Goal: Task Accomplishment & Management: Manage account settings

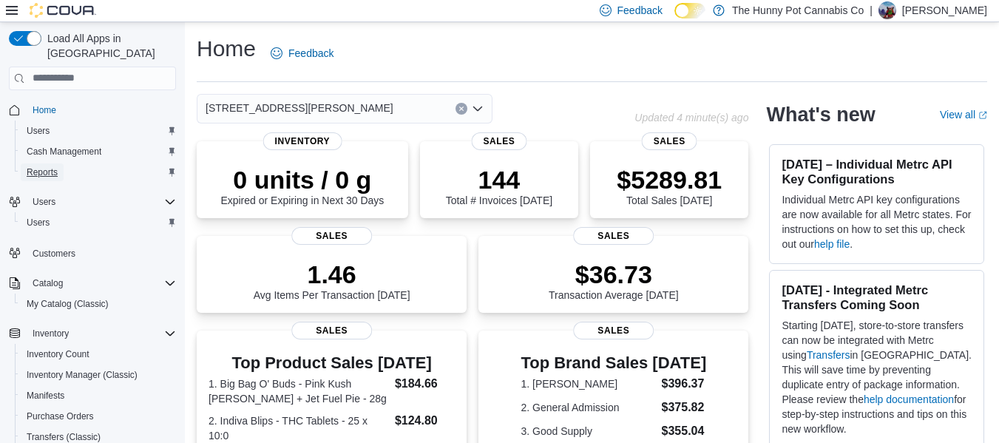
click at [44, 166] on span "Reports" at bounding box center [42, 172] width 31 height 12
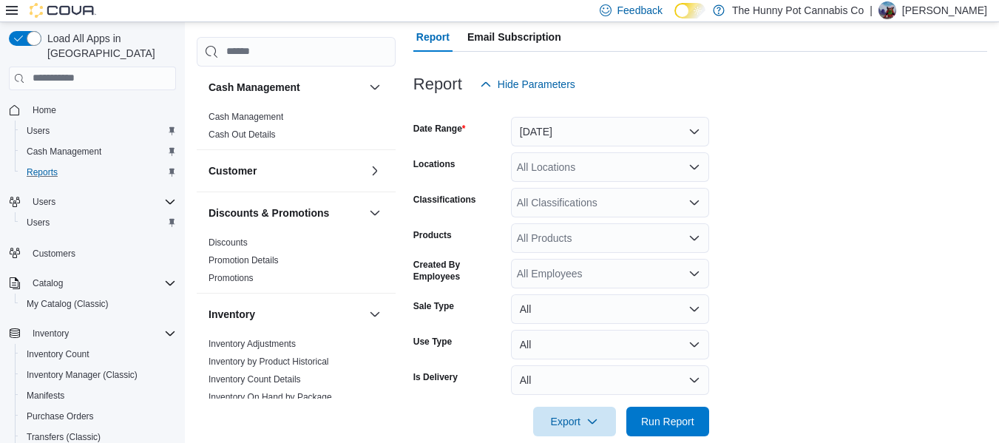
scroll to position [151, 0]
click at [574, 148] on form "Date Range Yesterday Locations All Locations Classifications All Classification…" at bounding box center [700, 266] width 574 height 337
click at [580, 140] on button "[DATE]" at bounding box center [610, 131] width 198 height 30
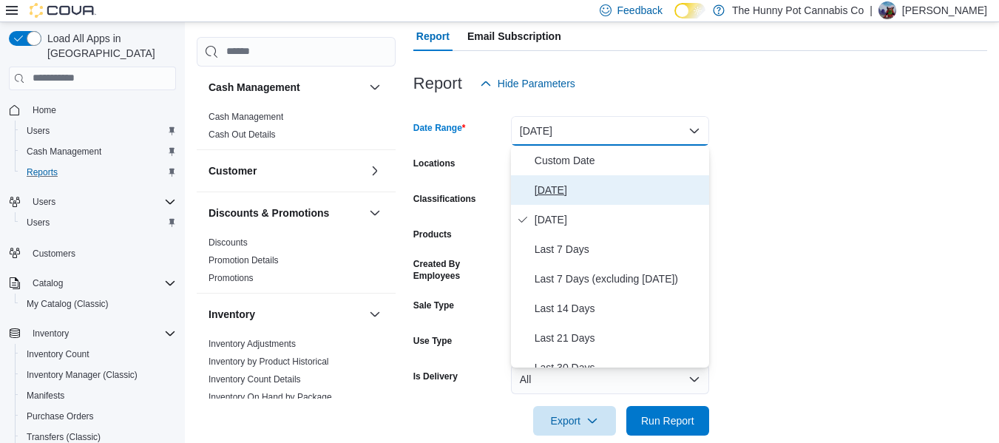
click at [560, 194] on span "[DATE]" at bounding box center [618, 190] width 169 height 18
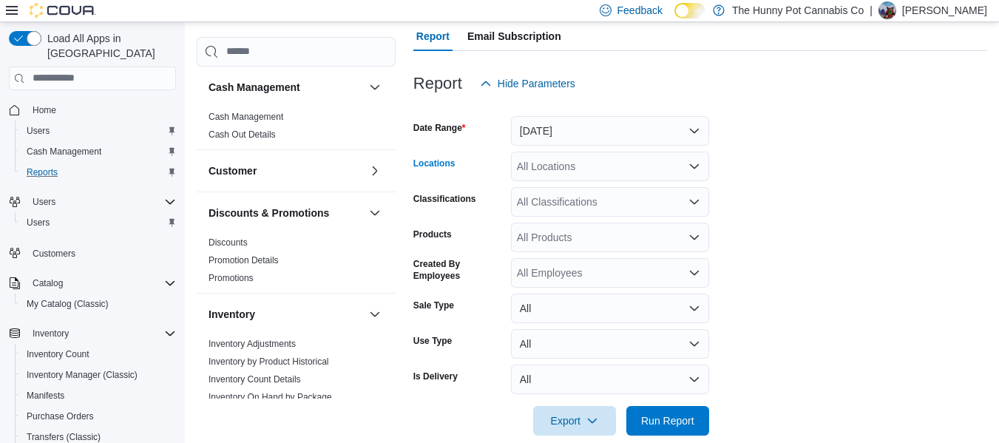
click at [574, 174] on div "All Locations" at bounding box center [610, 167] width 198 height 30
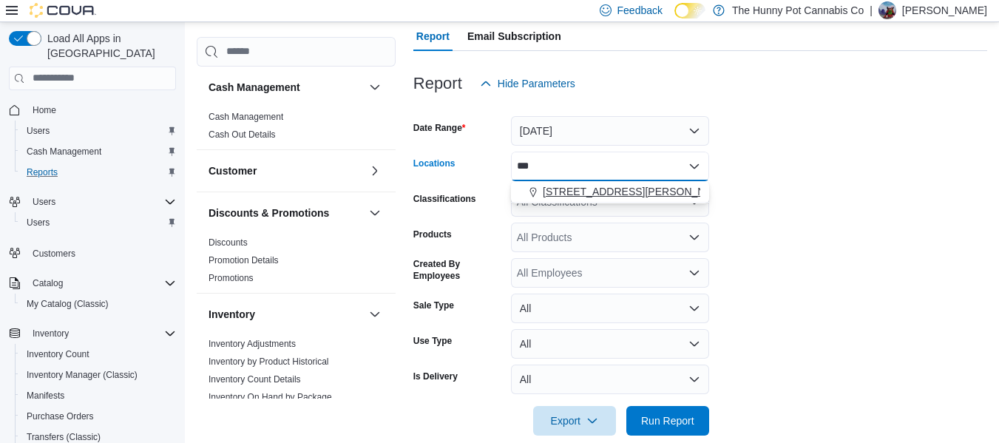
type input "***"
click at [585, 192] on span "[STREET_ADDRESS][PERSON_NAME]" at bounding box center [637, 191] width 188 height 15
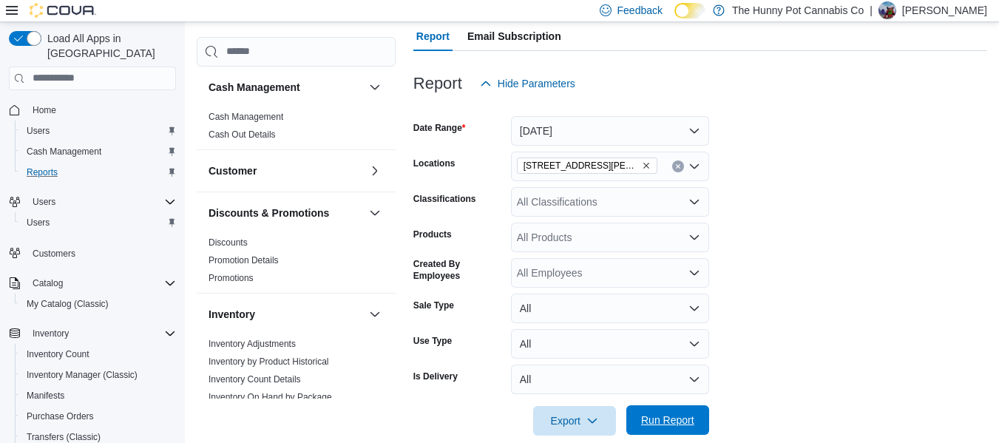
click at [666, 417] on span "Run Report" at bounding box center [667, 419] width 53 height 15
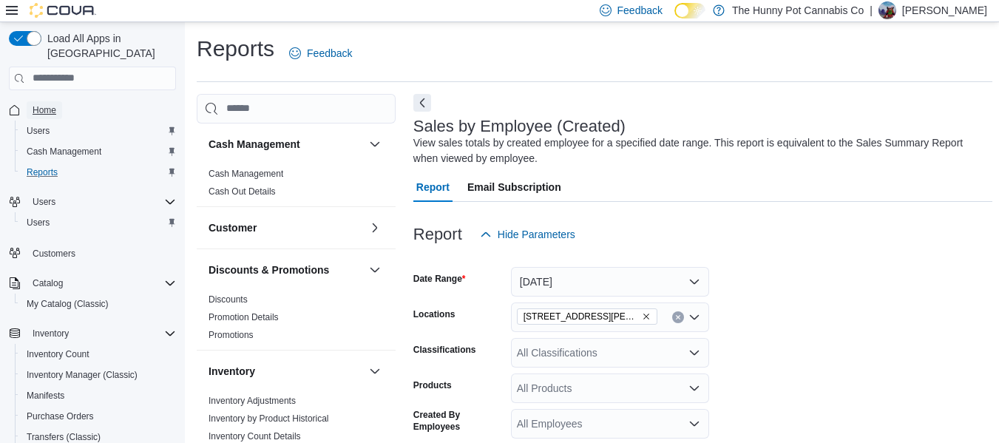
click at [47, 104] on span "Home" at bounding box center [45, 110] width 24 height 12
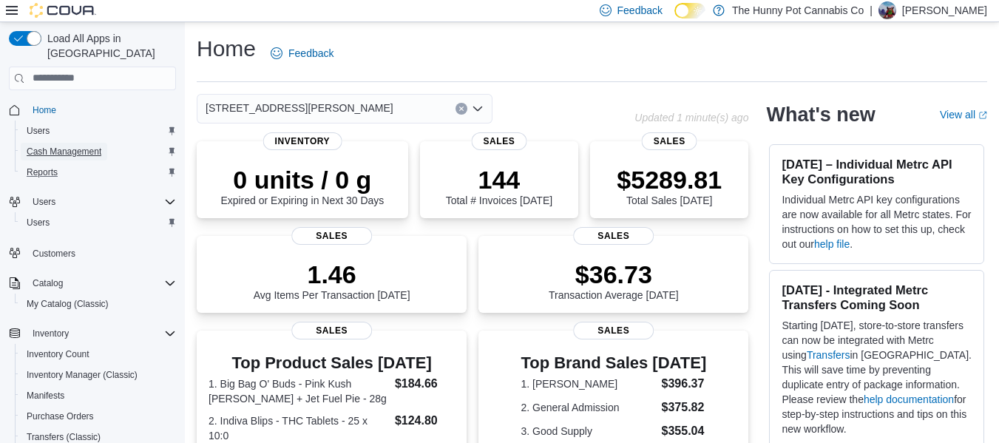
click at [56, 146] on span "Cash Management" at bounding box center [64, 152] width 75 height 12
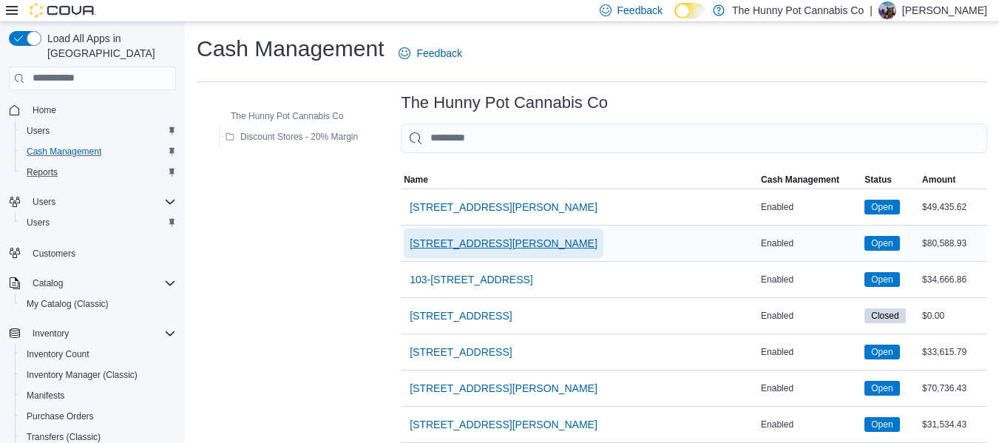
click at [498, 237] on span "[STREET_ADDRESS][PERSON_NAME]" at bounding box center [503, 243] width 188 height 15
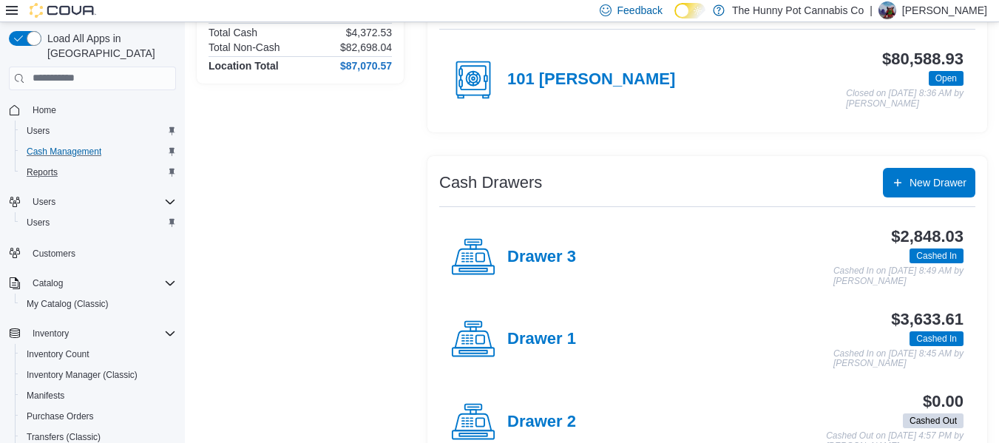
scroll to position [154, 0]
click at [521, 254] on h4 "Drawer 3" at bounding box center [541, 256] width 69 height 19
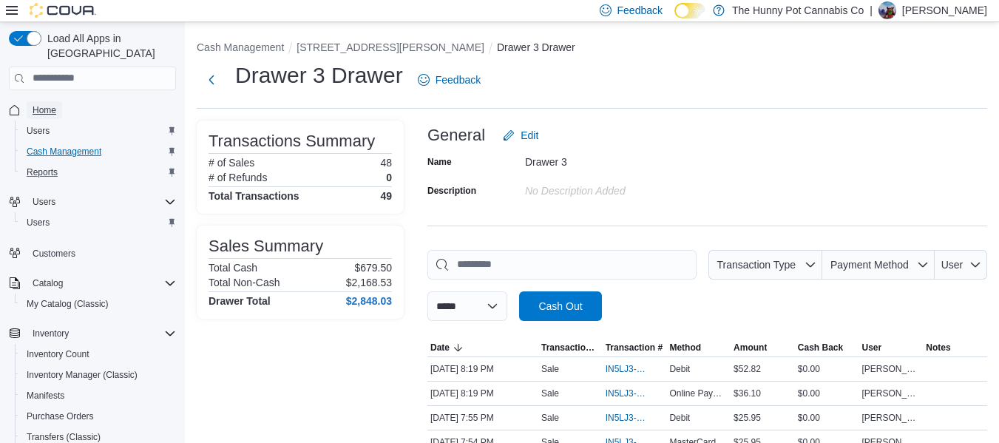
click at [40, 104] on span "Home" at bounding box center [45, 110] width 24 height 12
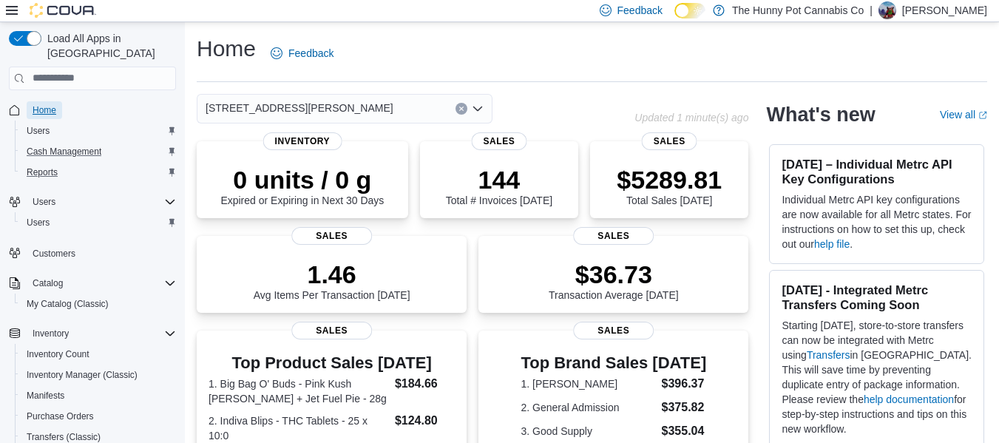
click at [47, 104] on span "Home" at bounding box center [45, 110] width 24 height 12
click at [71, 146] on span "Cash Management" at bounding box center [64, 152] width 75 height 12
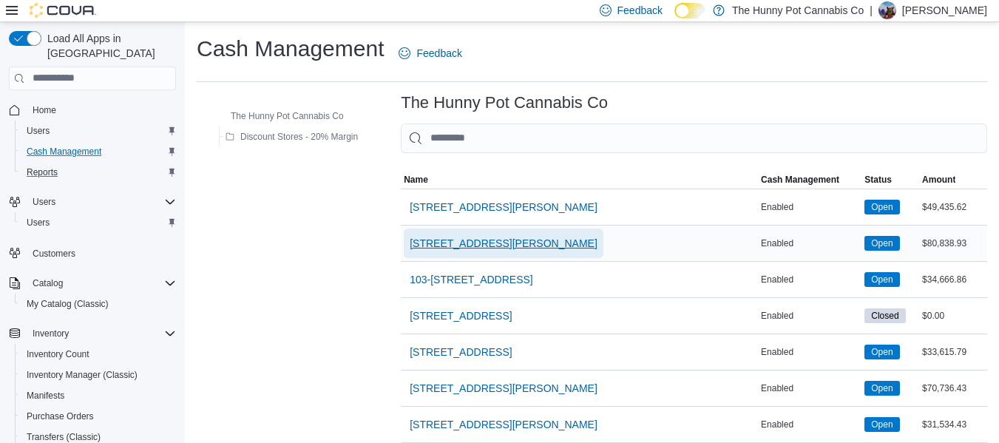
click at [498, 247] on span "[STREET_ADDRESS][PERSON_NAME]" at bounding box center [503, 243] width 188 height 15
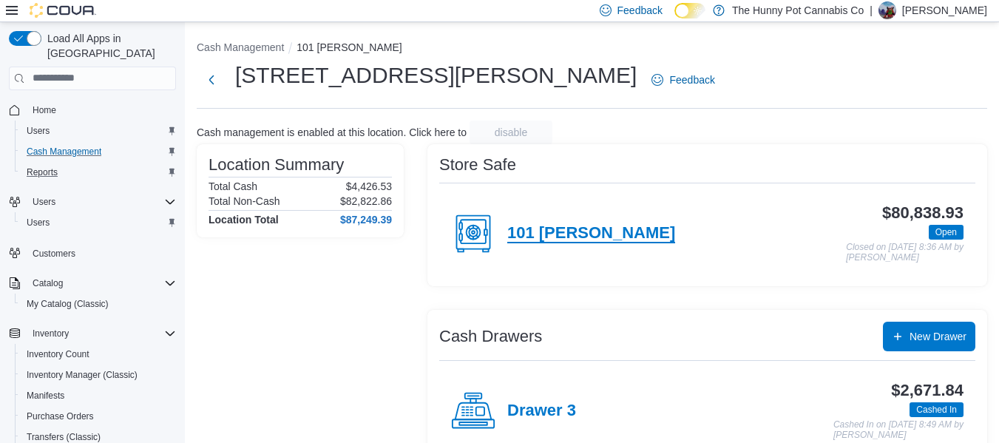
click at [528, 235] on h4 "101 [PERSON_NAME]" at bounding box center [591, 233] width 168 height 19
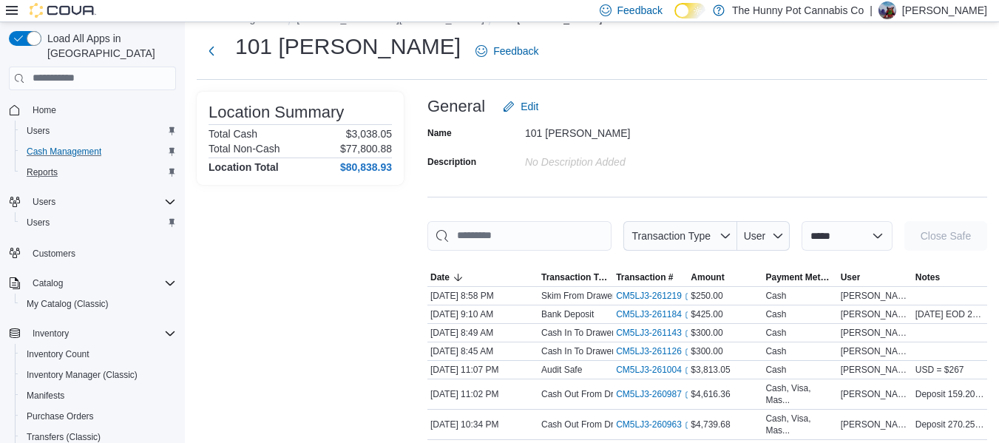
scroll to position [36, 0]
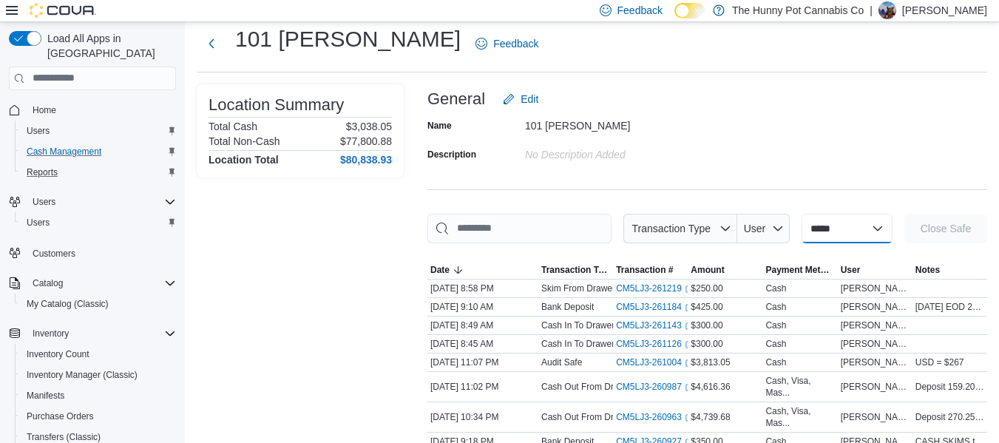
click at [876, 234] on select "**********" at bounding box center [846, 229] width 91 height 30
select select "**********"
click at [801, 214] on select "**********" at bounding box center [846, 229] width 91 height 30
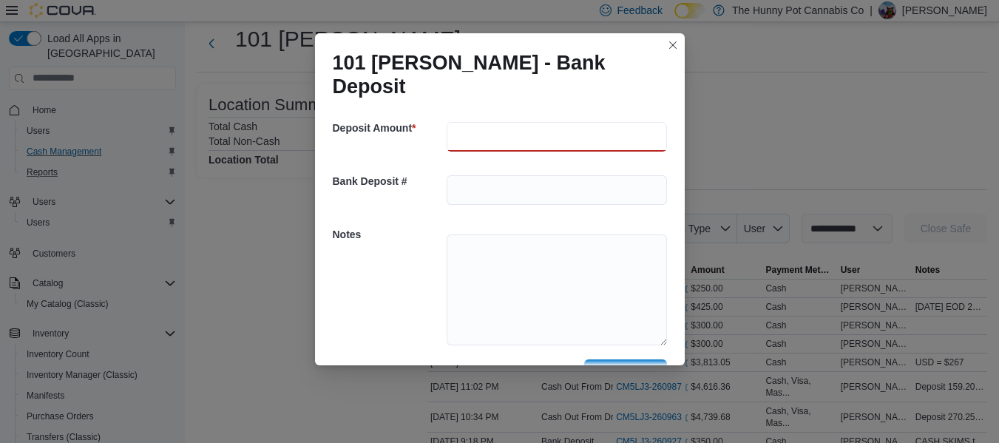
click at [494, 122] on input "number" at bounding box center [556, 137] width 220 height 30
type input "***"
click at [499, 234] on textarea at bounding box center [556, 289] width 220 height 111
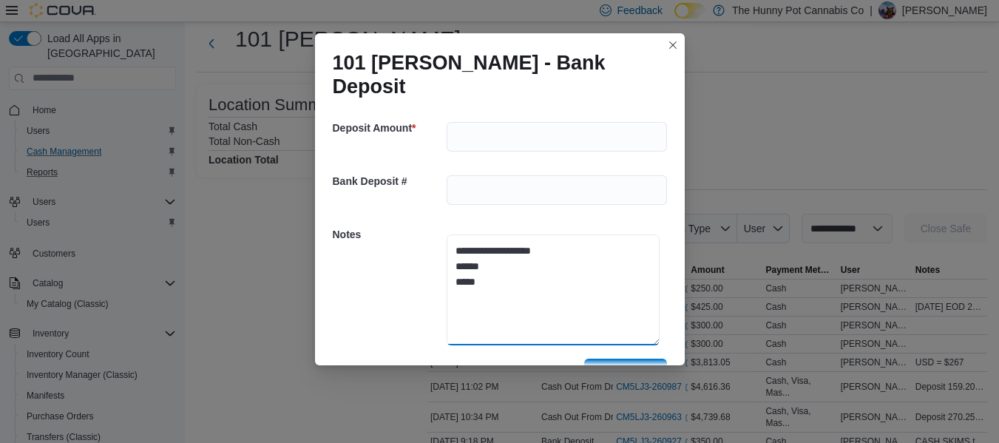
type textarea "**********"
click at [614, 366] on span "Save" at bounding box center [626, 373] width 24 height 15
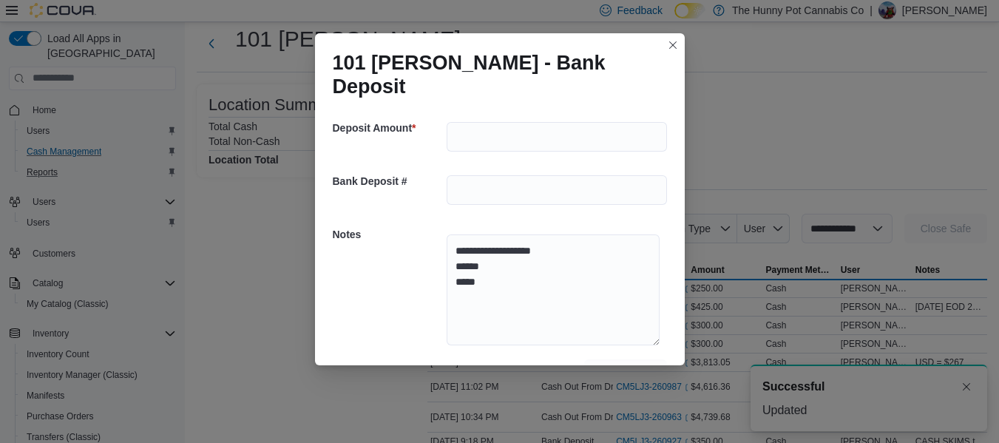
scroll to position [0, 0]
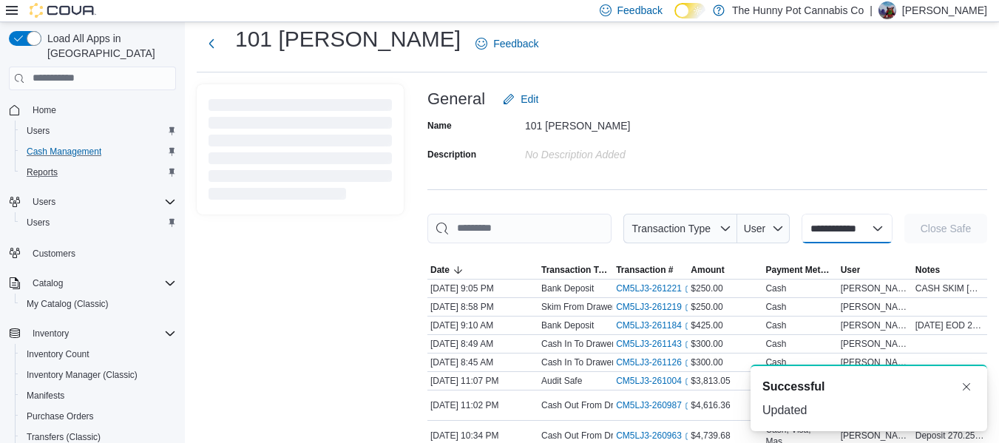
select select
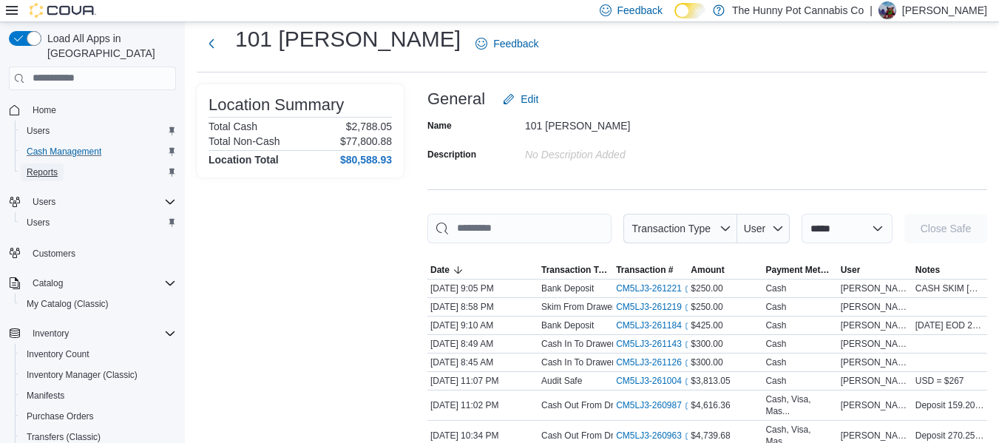
click at [45, 166] on span "Reports" at bounding box center [42, 172] width 31 height 12
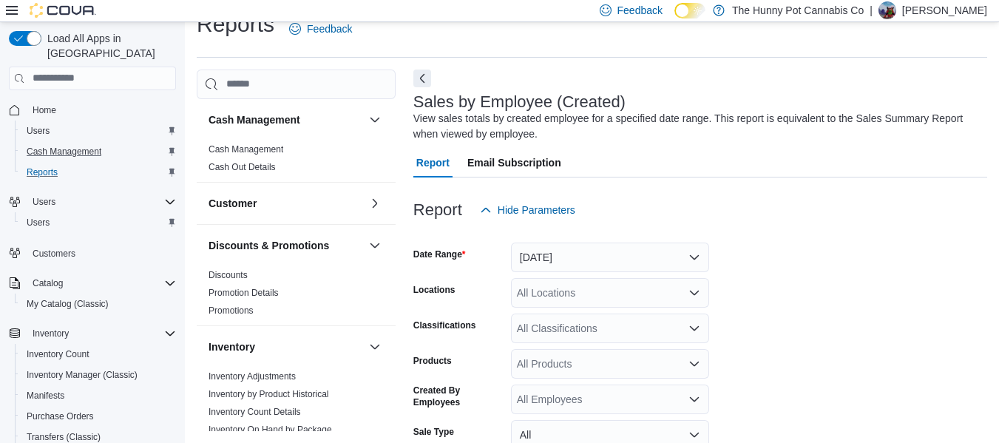
scroll to position [50, 0]
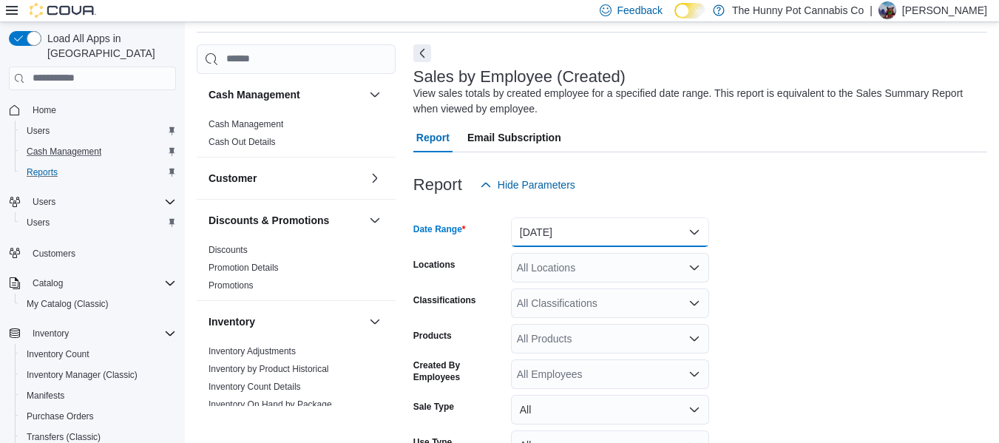
click at [638, 231] on button "[DATE]" at bounding box center [610, 232] width 198 height 30
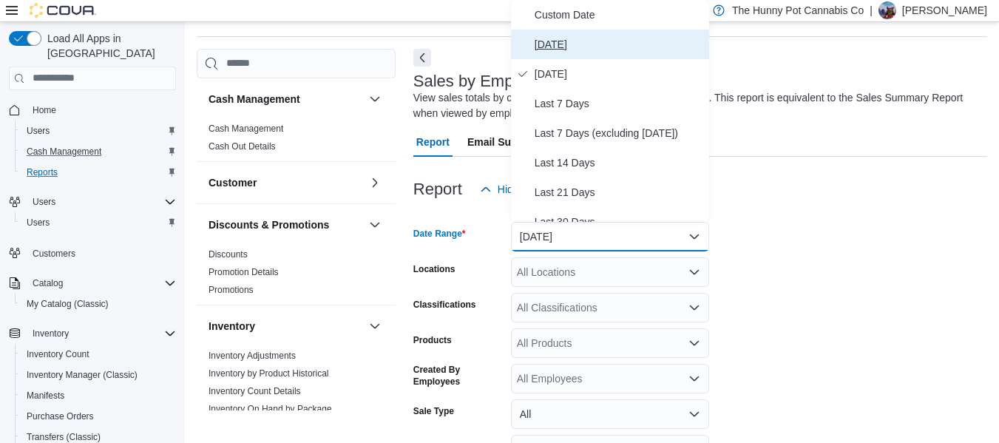
click at [577, 52] on span "[DATE]" at bounding box center [618, 44] width 169 height 18
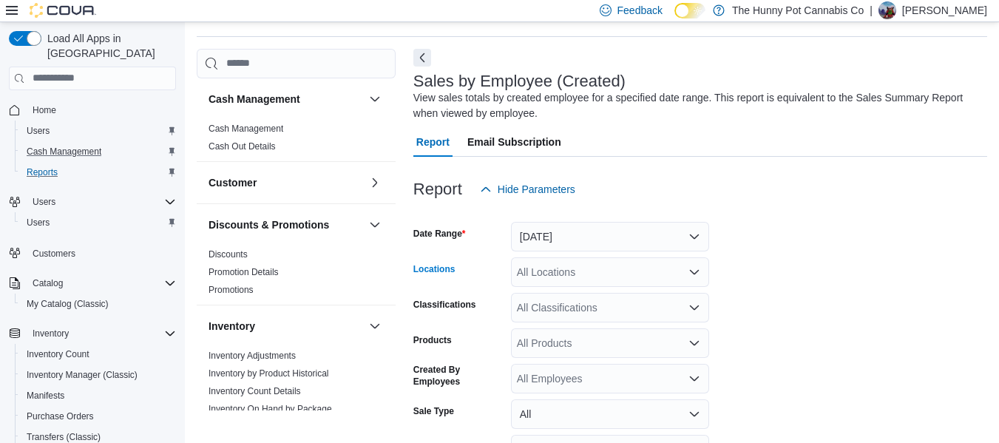
click at [526, 267] on div "All Locations" at bounding box center [610, 272] width 198 height 30
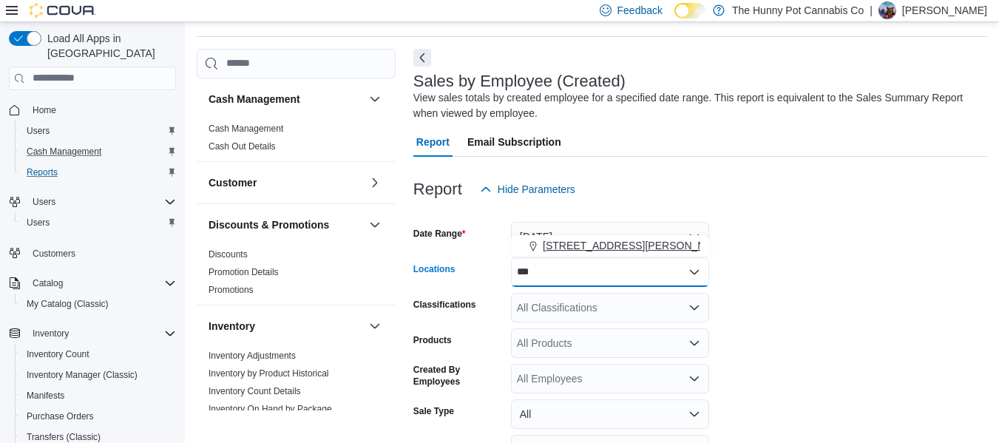
type input "***"
click at [590, 241] on span "[STREET_ADDRESS][PERSON_NAME]" at bounding box center [637, 245] width 188 height 15
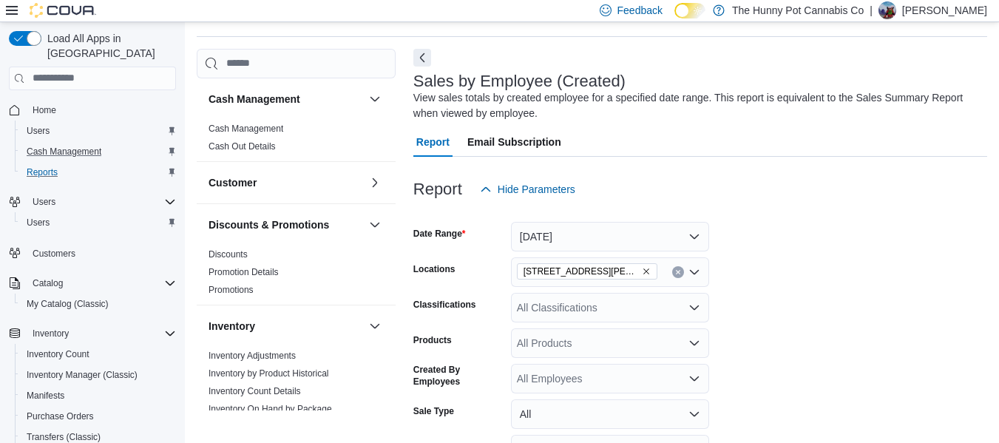
click at [767, 242] on form "Date Range Today Locations 101 James Snow Pkwy Classifications All Classificati…" at bounding box center [700, 372] width 574 height 337
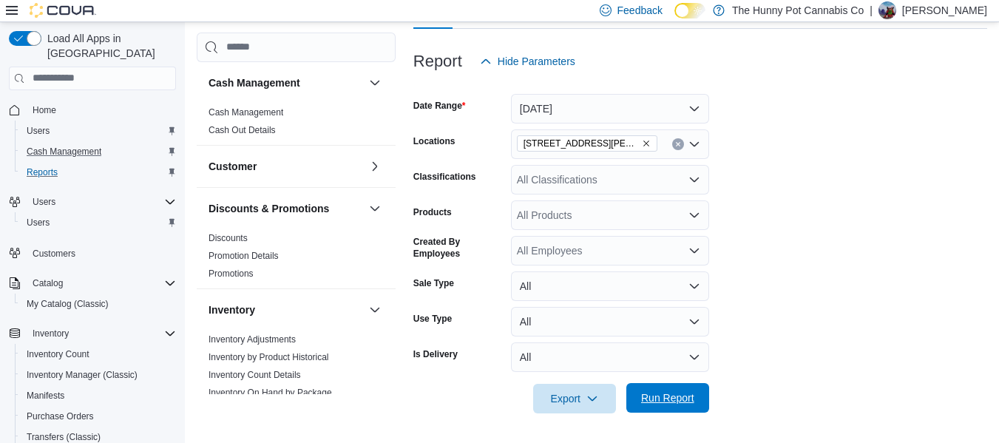
click at [680, 385] on span "Run Report" at bounding box center [667, 398] width 65 height 30
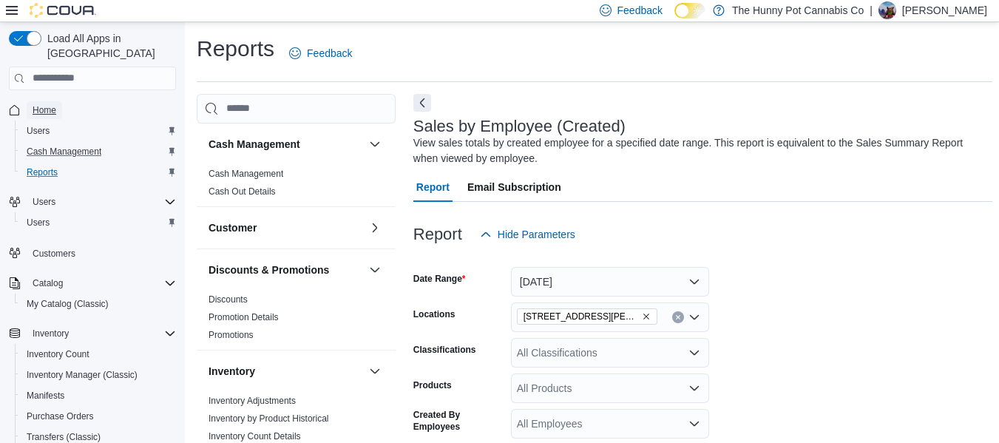
click at [45, 104] on span "Home" at bounding box center [45, 110] width 24 height 12
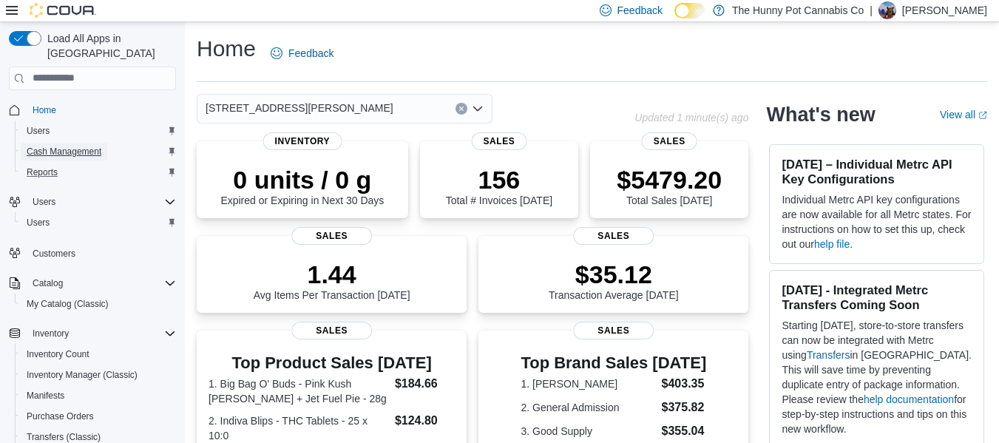
click at [88, 146] on span "Cash Management" at bounding box center [64, 152] width 75 height 12
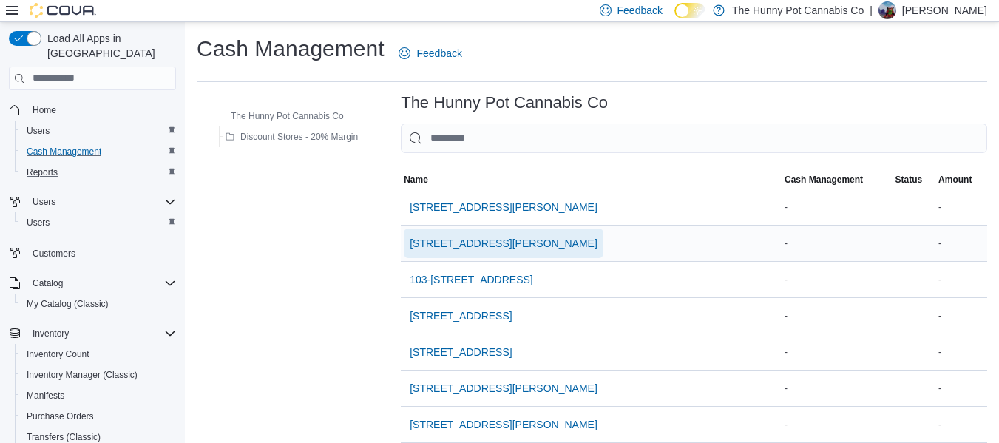
click at [452, 236] on span "[STREET_ADDRESS][PERSON_NAME]" at bounding box center [503, 243] width 188 height 15
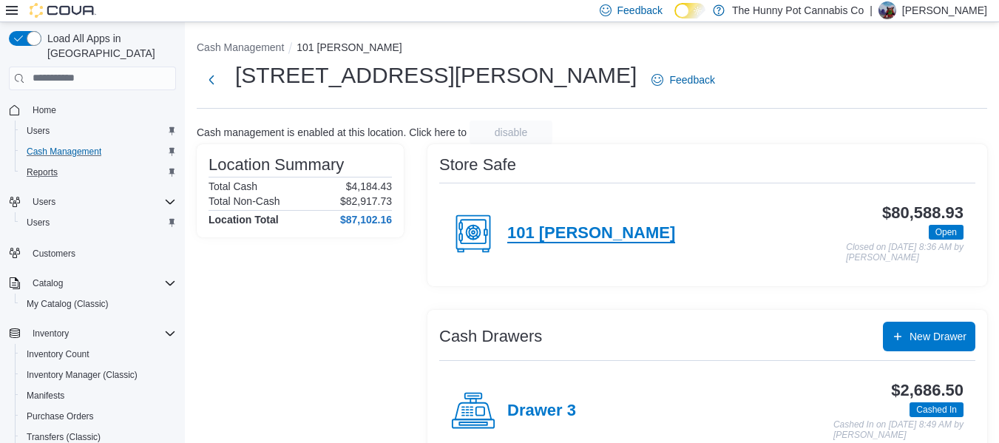
click at [554, 234] on h4 "101 [PERSON_NAME]" at bounding box center [591, 233] width 168 height 19
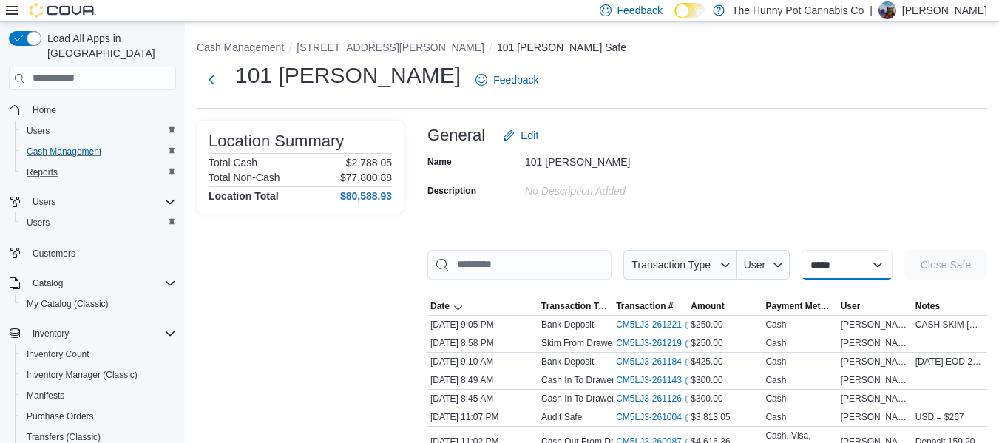
click at [846, 261] on select "**********" at bounding box center [846, 265] width 91 height 30
select select "**********"
click at [801, 250] on select "**********" at bounding box center [846, 265] width 91 height 30
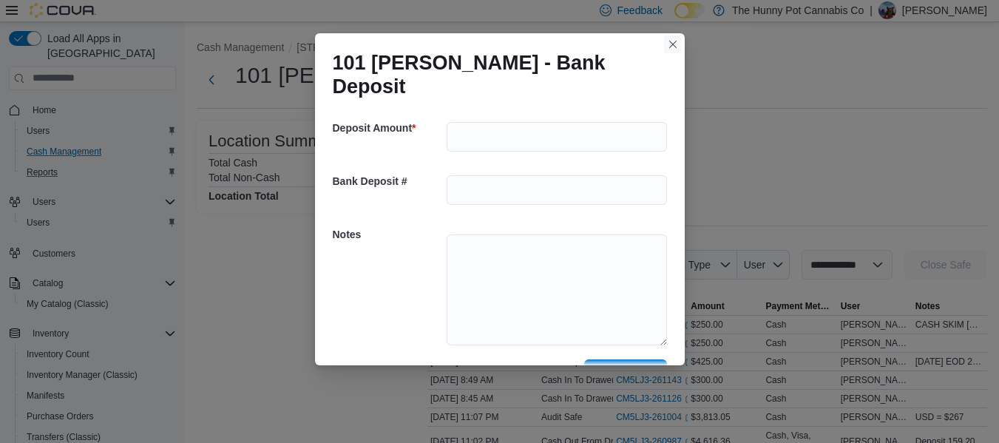
click at [670, 47] on button "Closes this modal window" at bounding box center [673, 44] width 18 height 18
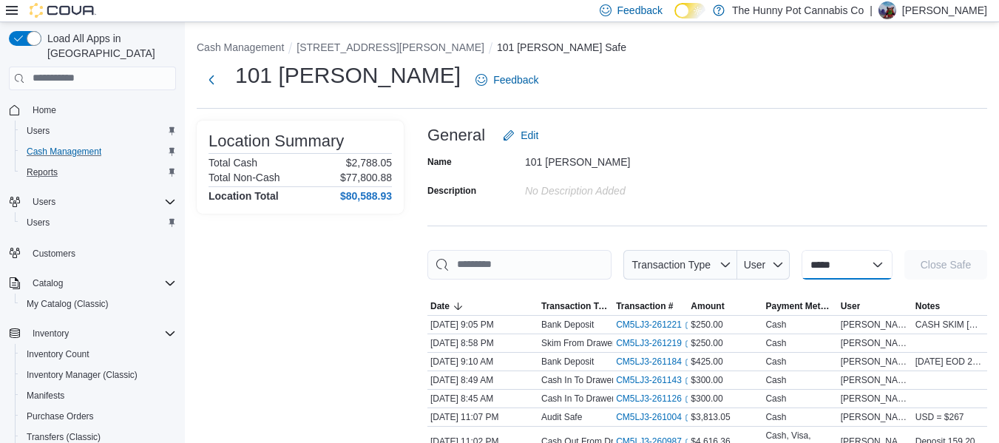
click at [816, 271] on select "**********" at bounding box center [846, 265] width 91 height 30
select select "**********"
click at [801, 250] on select "**********" at bounding box center [846, 265] width 91 height 30
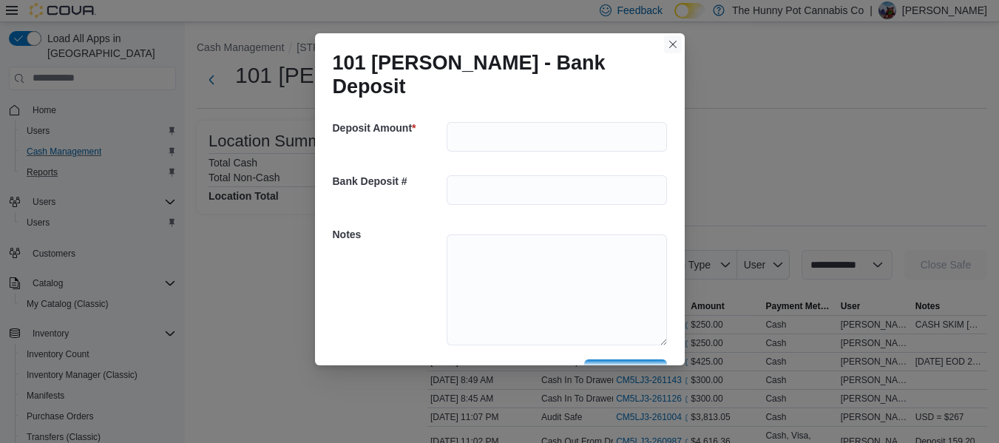
click at [674, 48] on button "Closes this modal window" at bounding box center [673, 44] width 18 height 18
select select
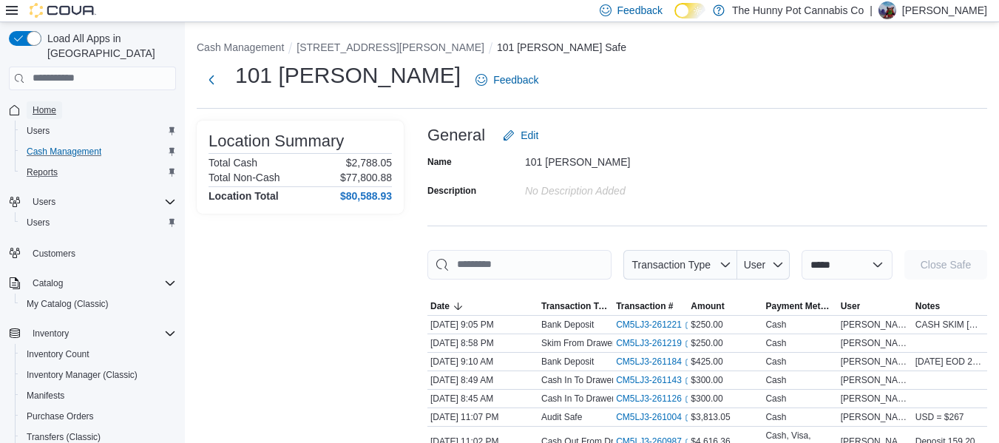
click at [37, 104] on span "Home" at bounding box center [45, 110] width 24 height 12
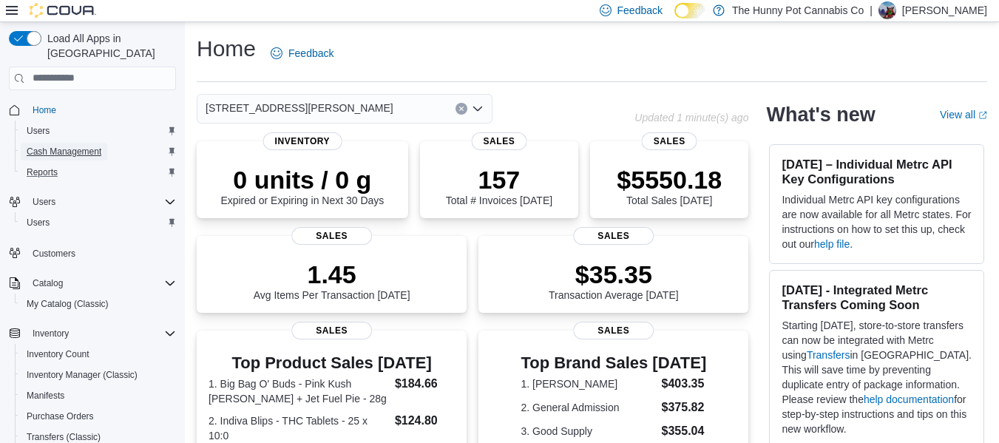
click at [85, 146] on span "Cash Management" at bounding box center [64, 152] width 75 height 12
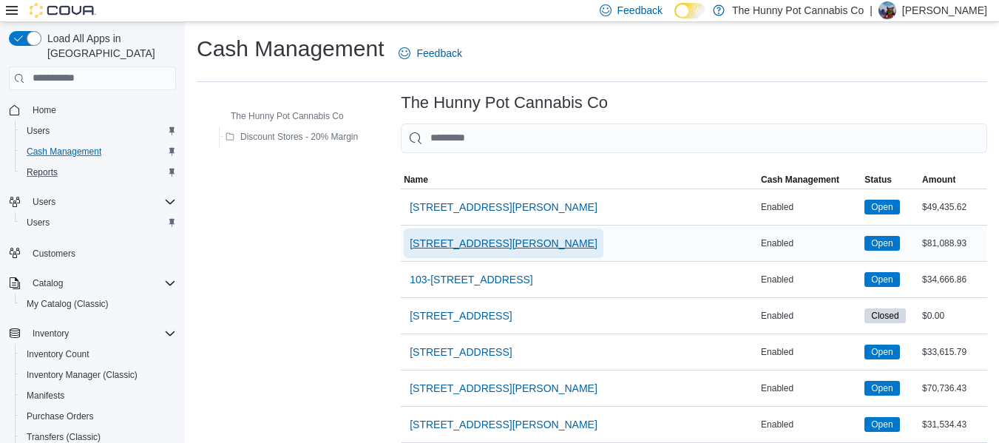
click at [503, 239] on span "[STREET_ADDRESS][PERSON_NAME]" at bounding box center [503, 243] width 188 height 15
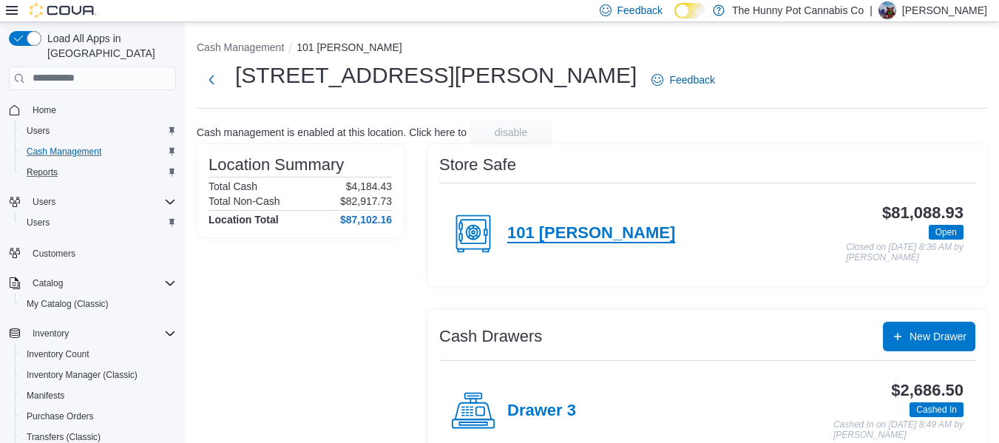
click at [549, 234] on h4 "101 [PERSON_NAME]" at bounding box center [591, 233] width 168 height 19
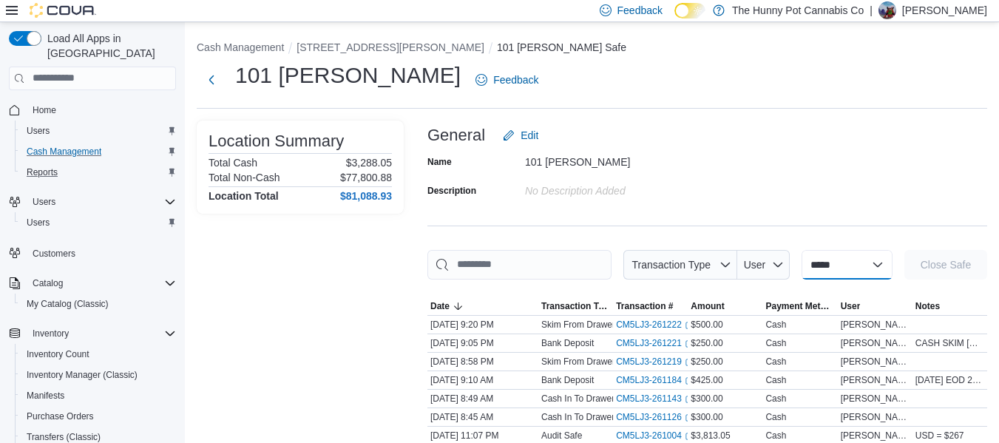
click at [805, 270] on select "**********" at bounding box center [846, 265] width 91 height 30
select select "**********"
click at [801, 250] on select "**********" at bounding box center [846, 265] width 91 height 30
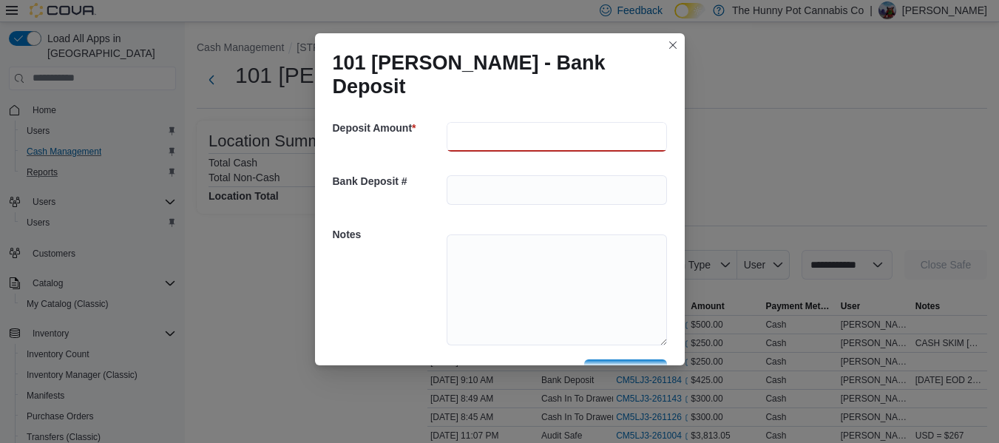
click at [523, 122] on input "number" at bounding box center [556, 137] width 220 height 30
type input "***"
click at [509, 248] on textarea at bounding box center [556, 289] width 220 height 111
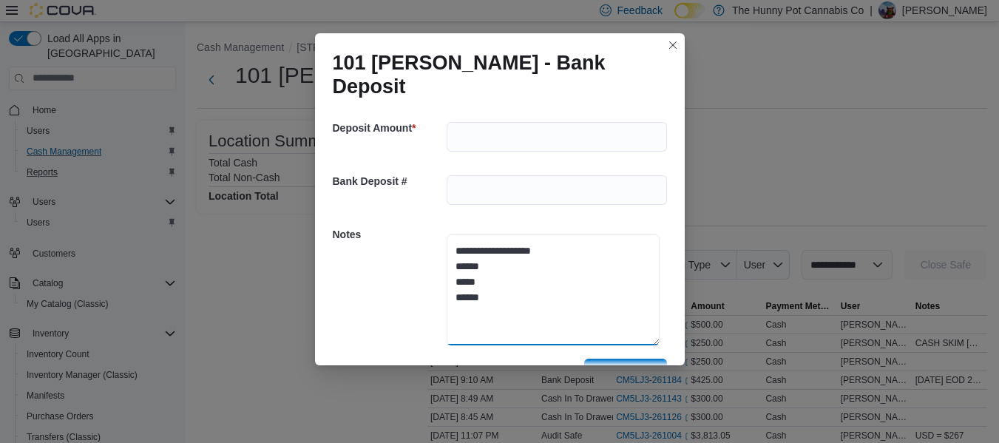
type textarea "**********"
click at [595, 358] on span "Save" at bounding box center [625, 373] width 65 height 30
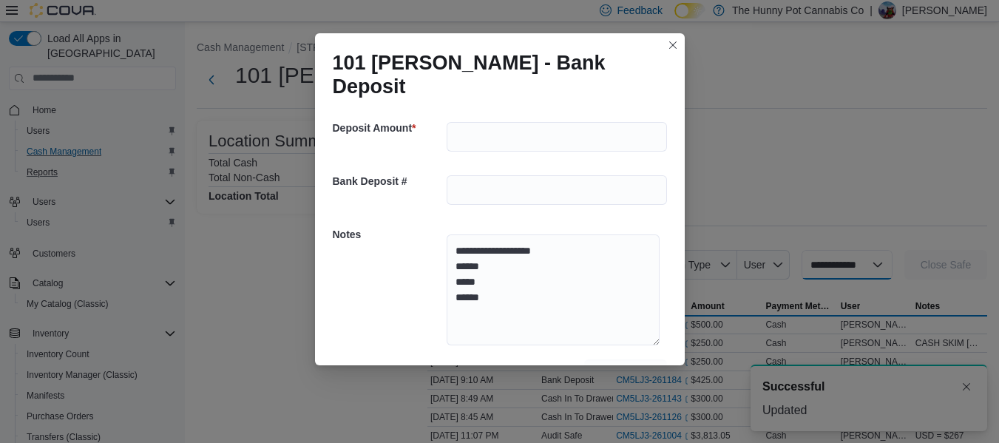
select select
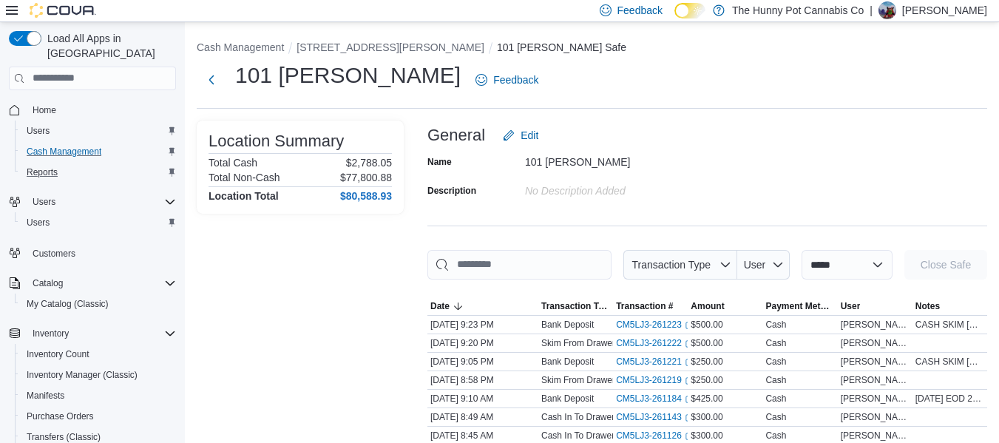
click at [775, 157] on div "Name 101 James Description No Description added" at bounding box center [707, 176] width 560 height 52
click at [50, 104] on span "Home" at bounding box center [45, 110] width 24 height 12
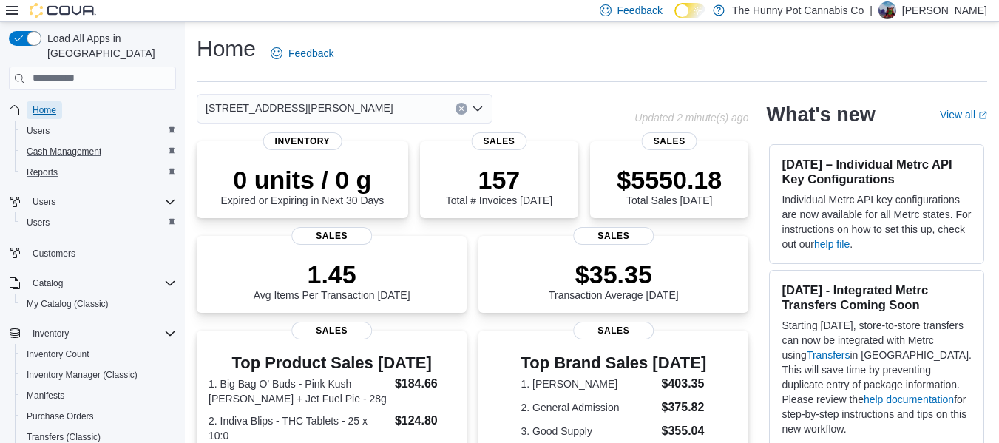
click at [57, 102] on link "Home" at bounding box center [44, 110] width 35 height 18
click at [54, 104] on span "Home" at bounding box center [45, 110] width 24 height 12
click at [38, 104] on span "Home" at bounding box center [45, 110] width 24 height 12
click at [45, 104] on span "Home" at bounding box center [45, 110] width 24 height 12
click at [50, 104] on span "Home" at bounding box center [45, 110] width 24 height 12
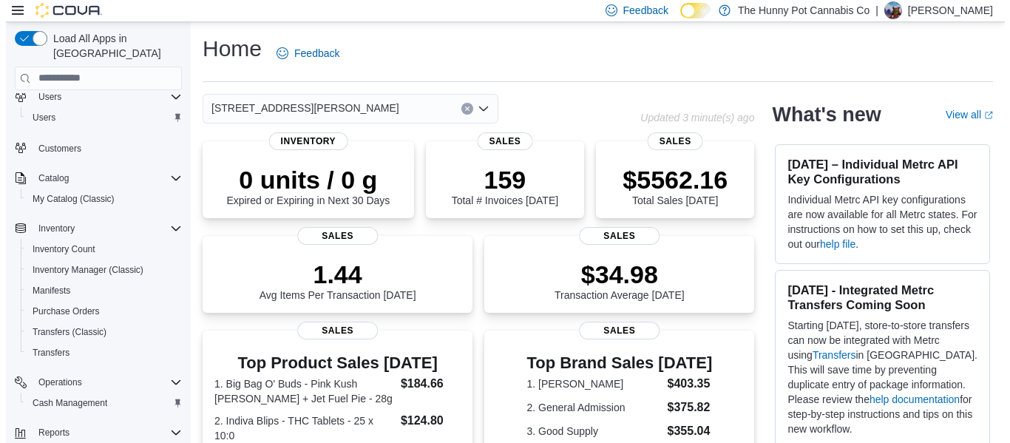
scroll to position [107, 0]
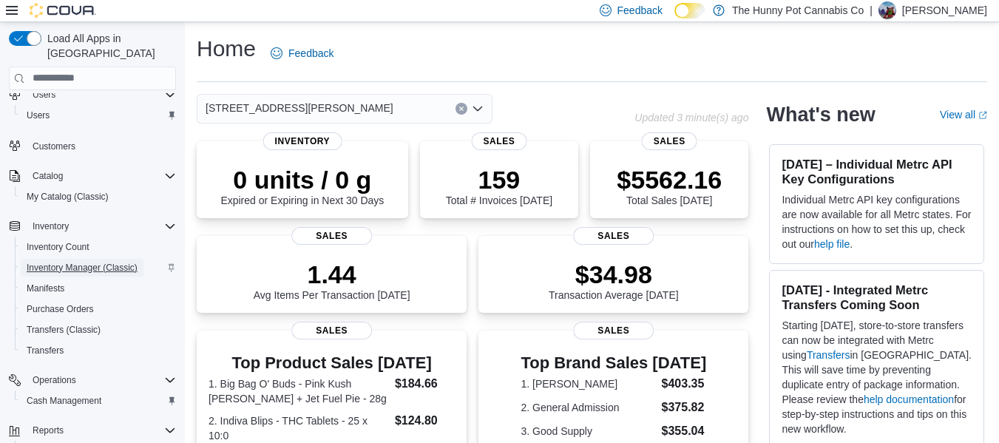
click at [90, 262] on span "Inventory Manager (Classic)" at bounding box center [82, 268] width 111 height 12
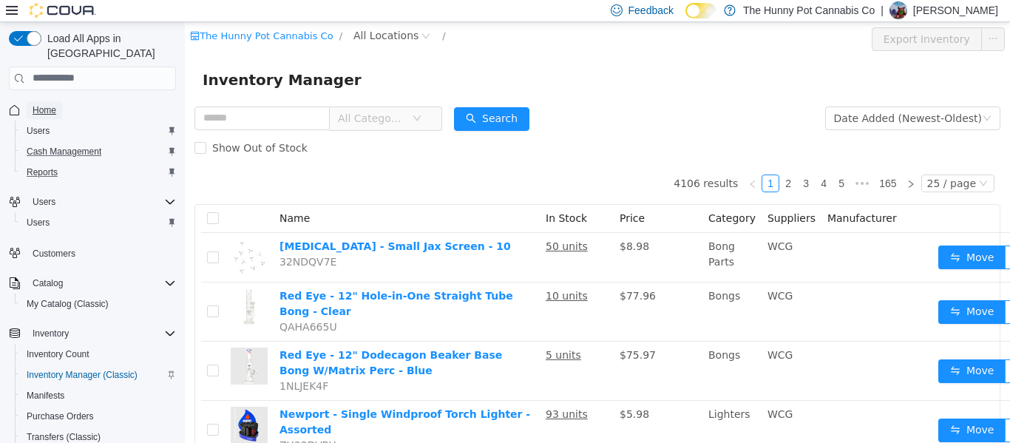
click at [44, 104] on span "Home" at bounding box center [45, 110] width 24 height 12
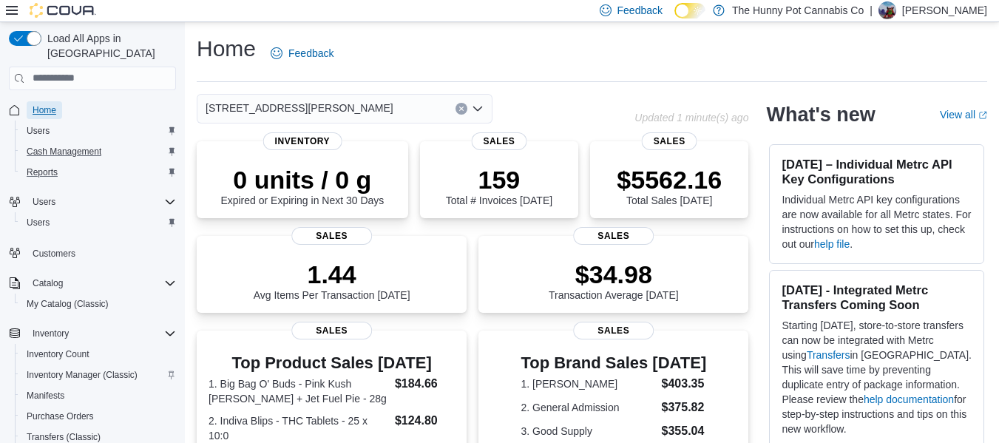
click at [54, 104] on span "Home" at bounding box center [45, 110] width 24 height 12
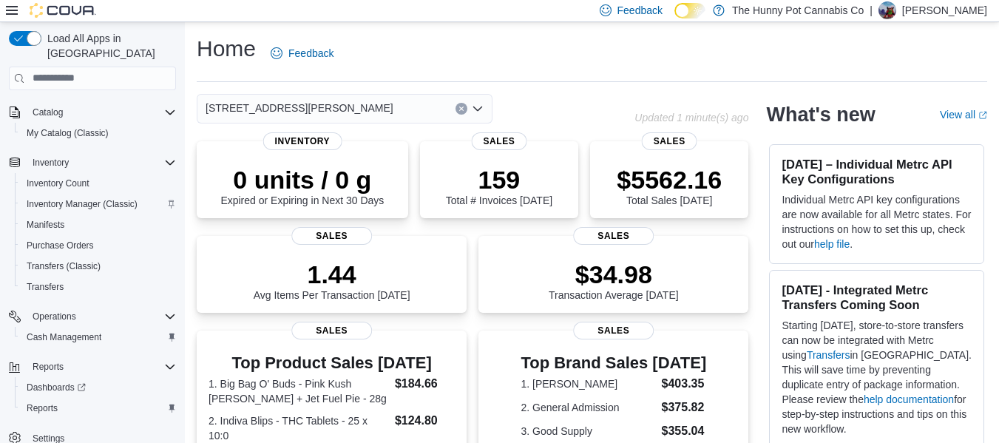
scroll to position [41, 0]
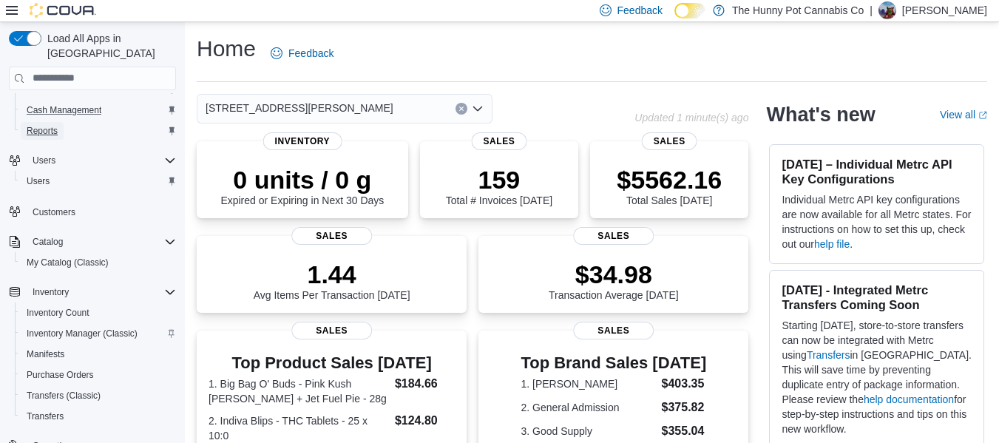
click at [44, 125] on span "Reports" at bounding box center [42, 131] width 31 height 12
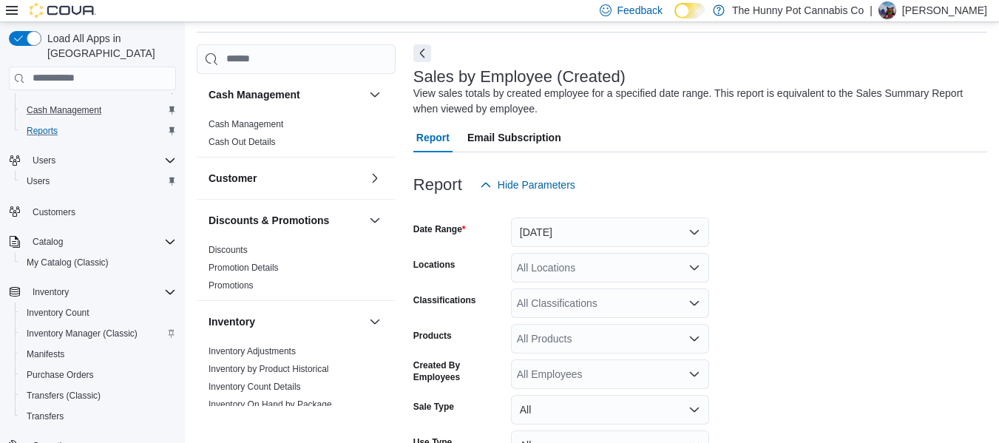
scroll to position [103, 0]
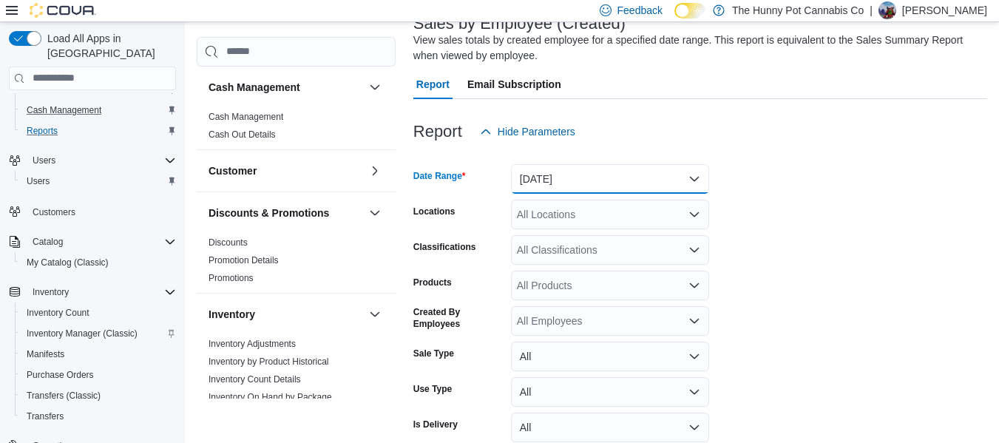
click at [546, 188] on button "[DATE]" at bounding box center [610, 179] width 198 height 30
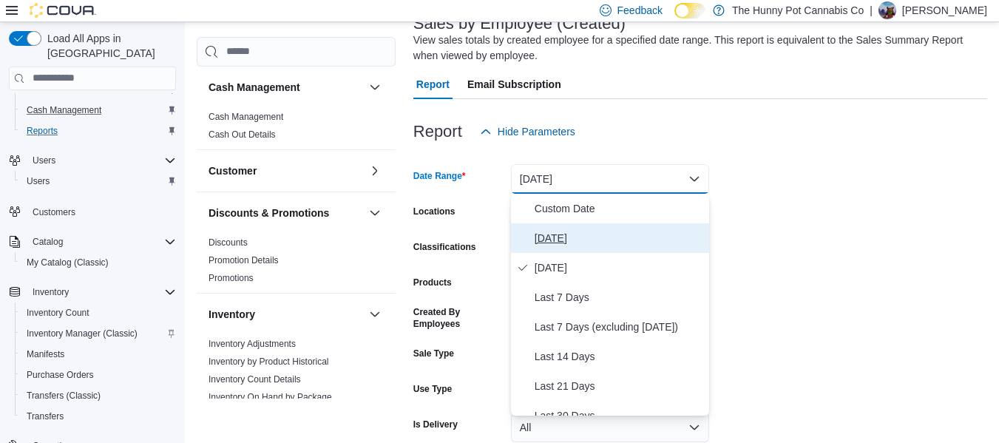
click at [587, 248] on button "[DATE]" at bounding box center [610, 238] width 198 height 30
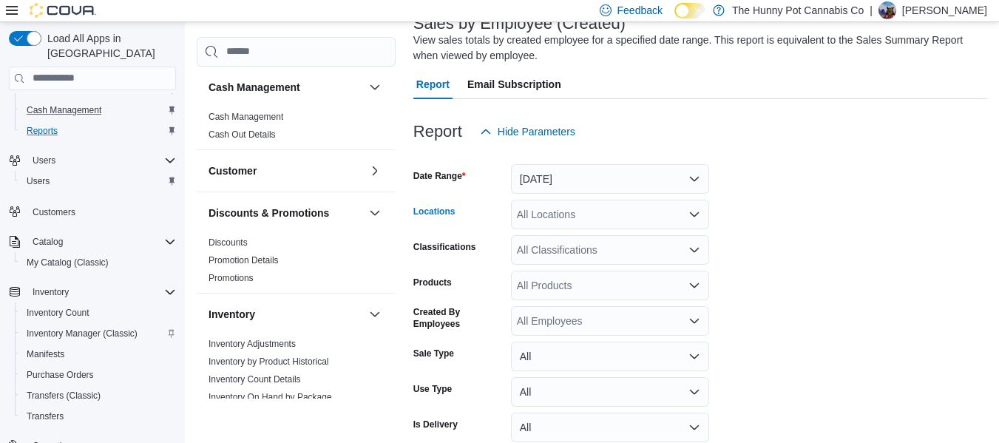
click at [556, 215] on div "All Locations" at bounding box center [610, 215] width 198 height 30
type input "***"
click at [568, 234] on span "[STREET_ADDRESS][PERSON_NAME]" at bounding box center [637, 239] width 188 height 15
click at [760, 237] on form "Date Range Today Locations 101 James Snow Pkwy Classifications All Classificati…" at bounding box center [700, 314] width 574 height 337
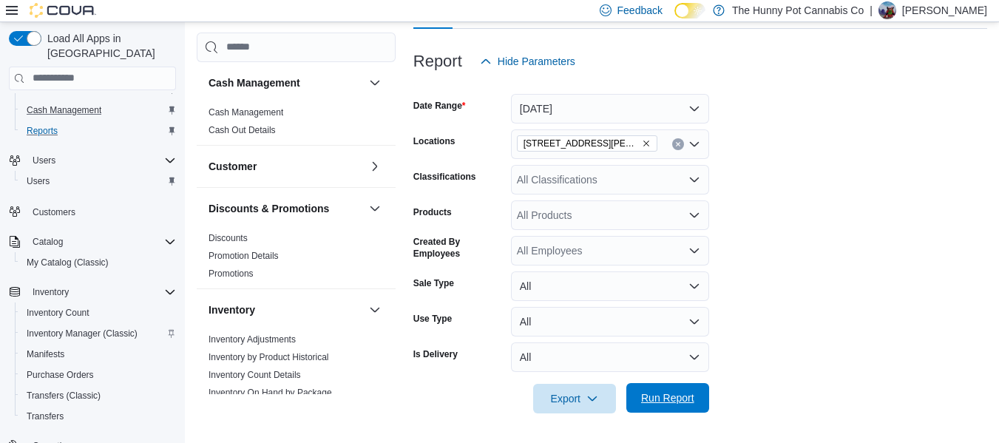
click at [676, 411] on span "Run Report" at bounding box center [667, 398] width 65 height 30
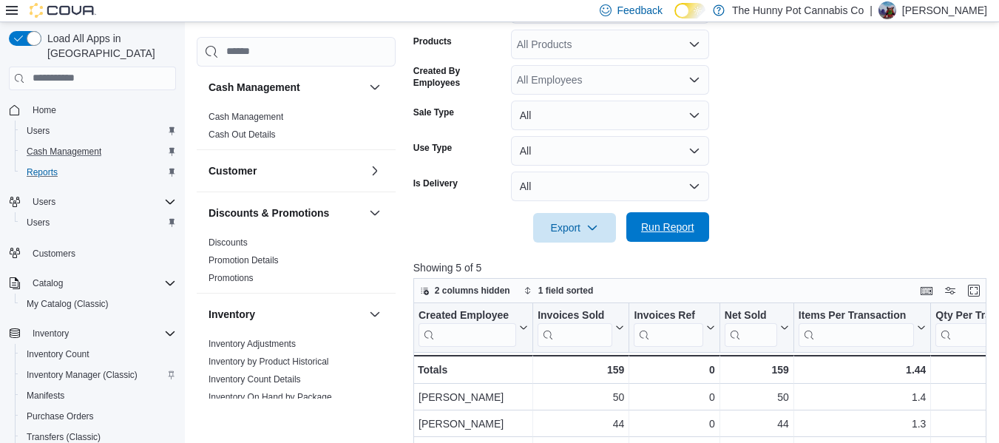
scroll to position [294, 0]
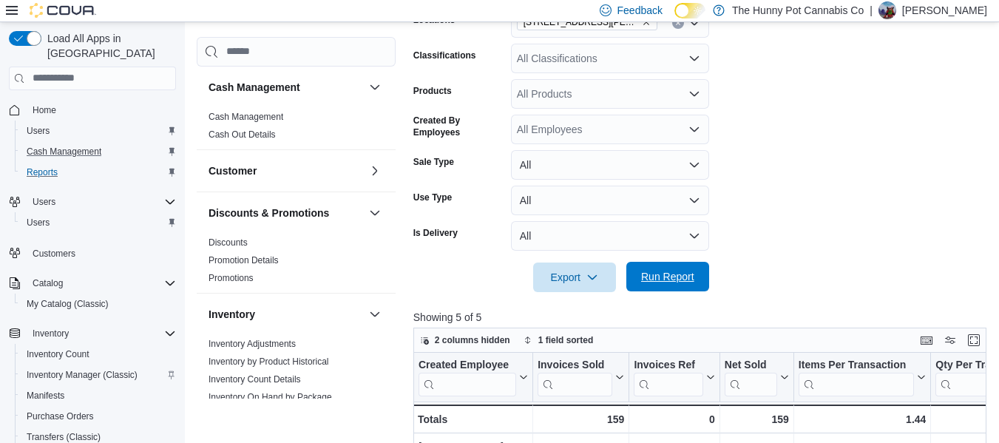
click at [676, 272] on span "Run Report" at bounding box center [667, 276] width 53 height 15
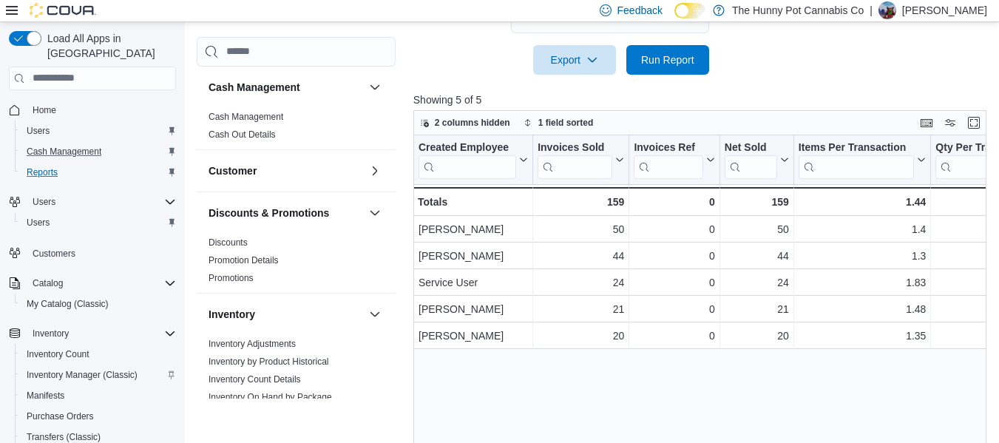
scroll to position [545, 0]
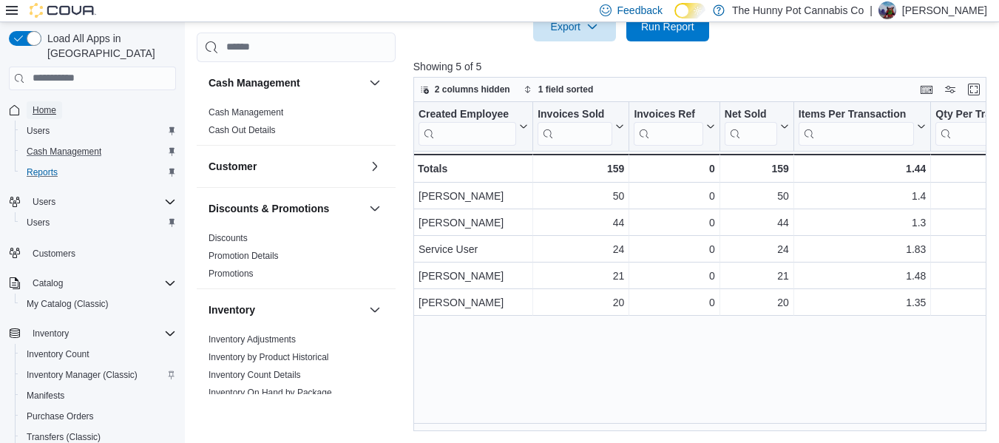
click at [47, 104] on span "Home" at bounding box center [45, 110] width 24 height 12
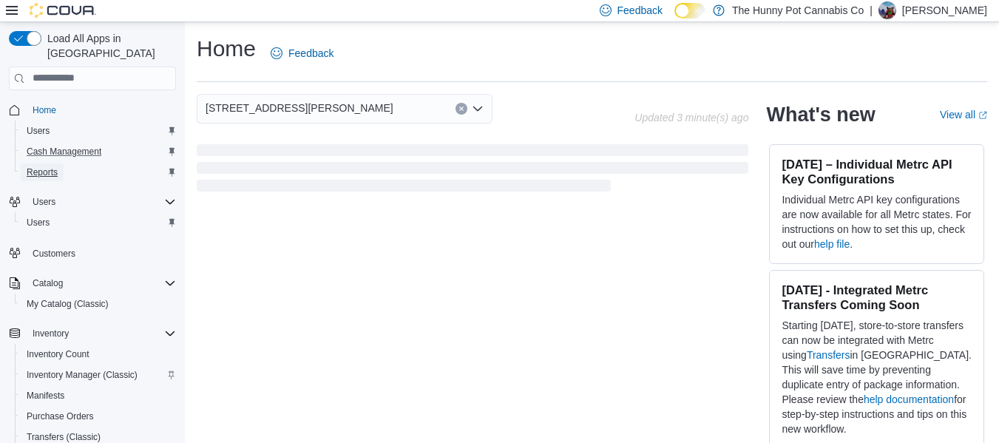
click at [54, 166] on span "Reports" at bounding box center [42, 172] width 31 height 18
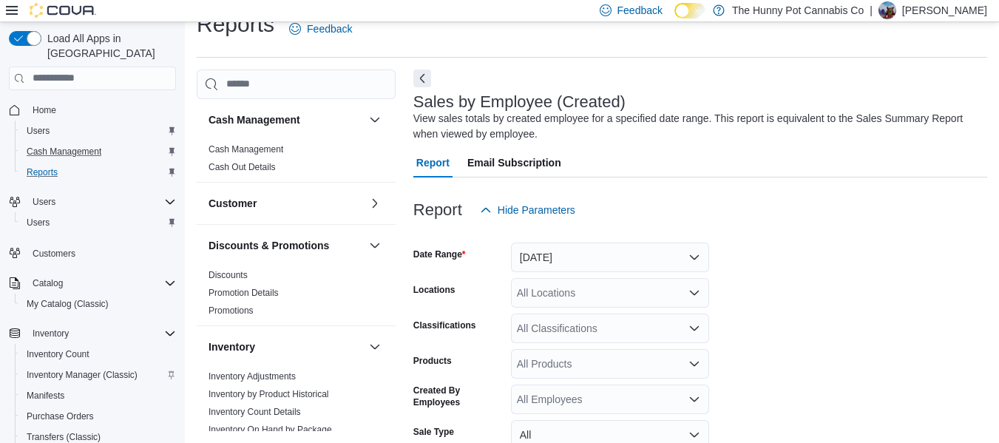
scroll to position [50, 0]
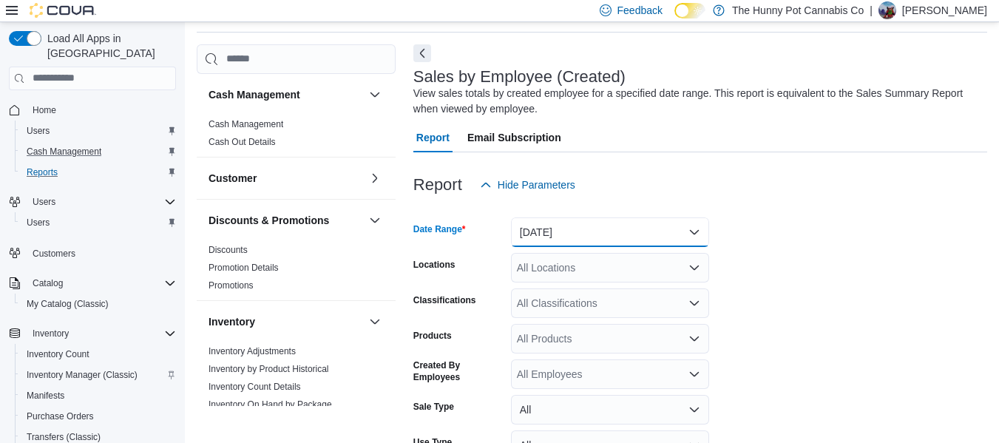
click at [578, 239] on button "[DATE]" at bounding box center [610, 232] width 198 height 30
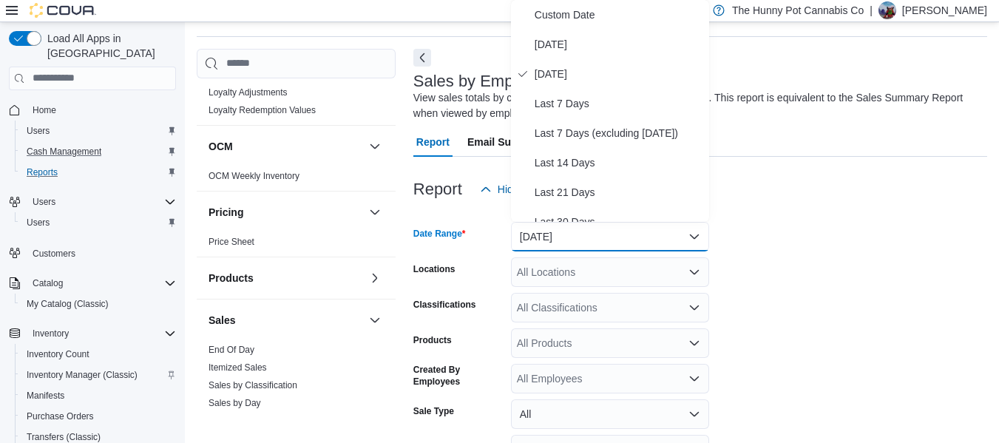
scroll to position [527, 0]
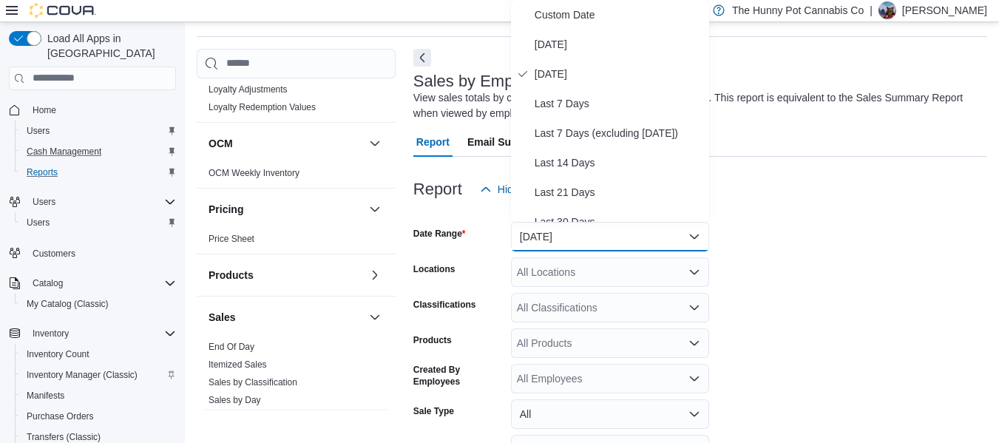
click at [808, 276] on form "Date Range Yesterday Locations All Locations Classifications All Classification…" at bounding box center [700, 372] width 574 height 337
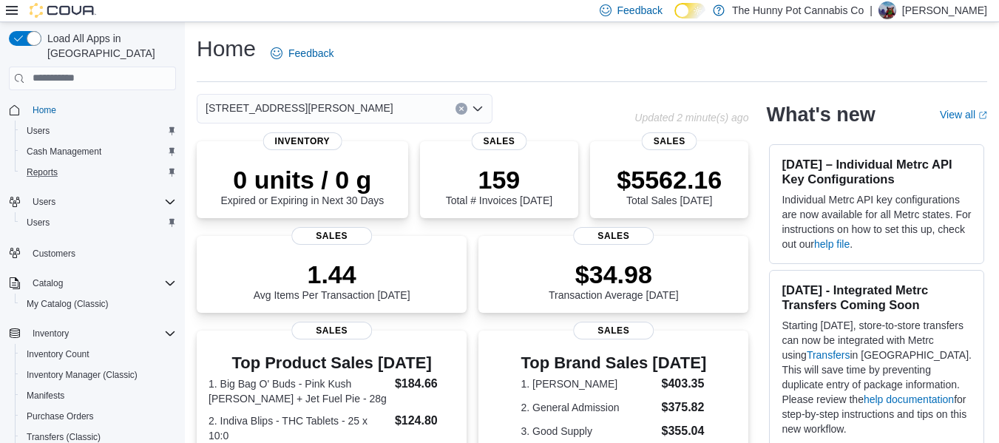
click at [70, 163] on div "Reports" at bounding box center [98, 172] width 155 height 18
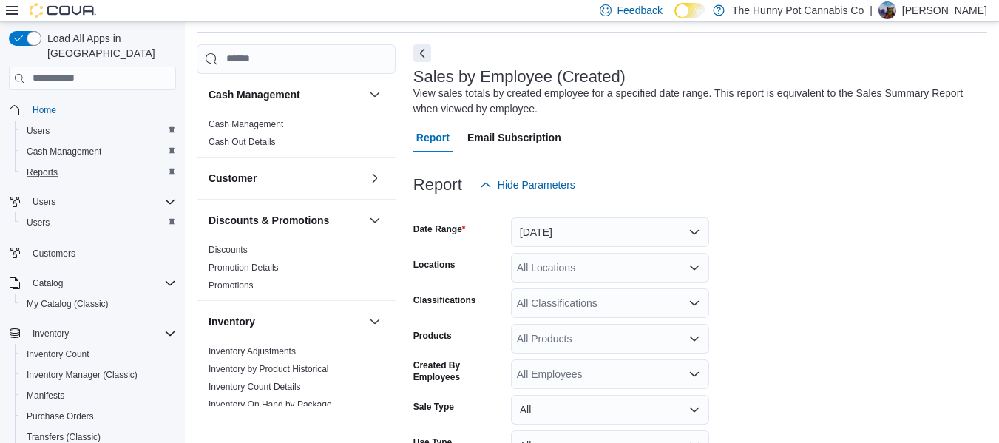
scroll to position [173, 0]
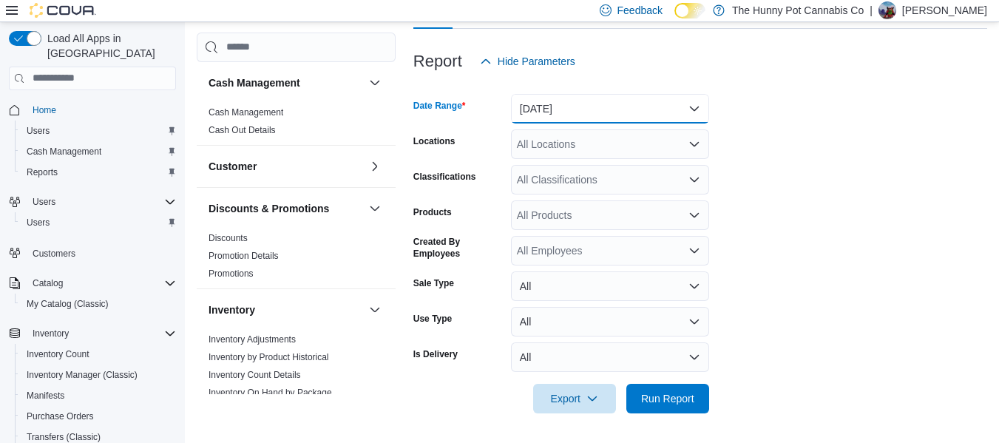
click at [576, 120] on button "[DATE]" at bounding box center [610, 109] width 198 height 30
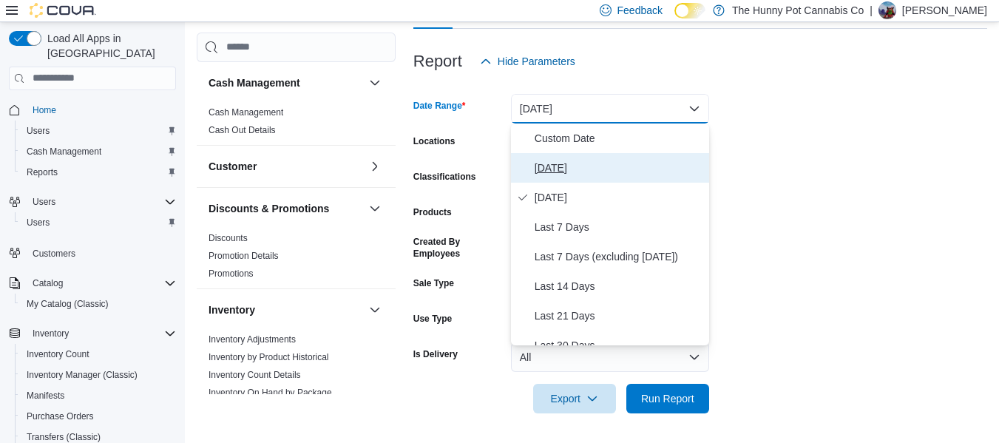
click at [557, 177] on button "[DATE]" at bounding box center [610, 168] width 198 height 30
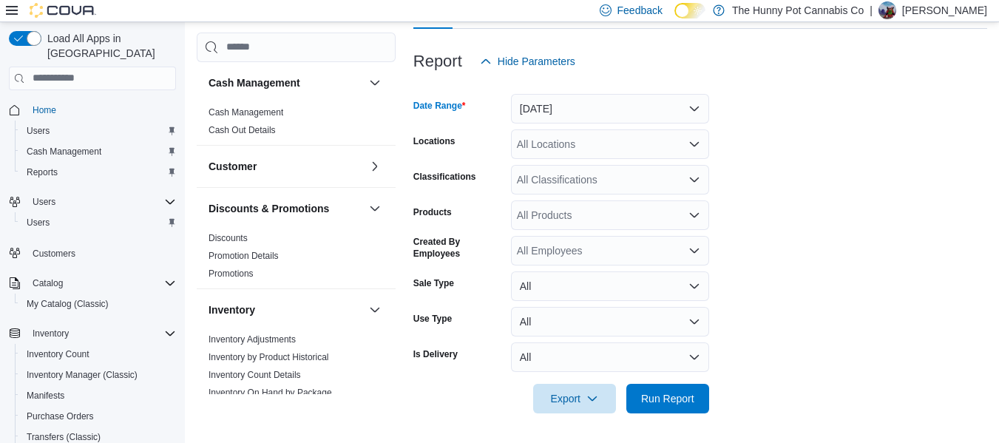
click at [574, 152] on div "All Locations" at bounding box center [610, 144] width 198 height 30
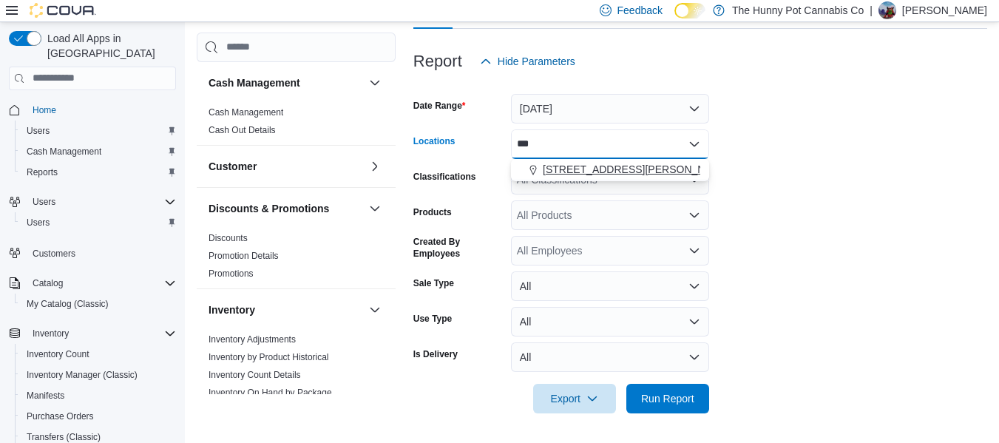
type input "***"
click at [582, 165] on span "[STREET_ADDRESS][PERSON_NAME]" at bounding box center [637, 169] width 188 height 15
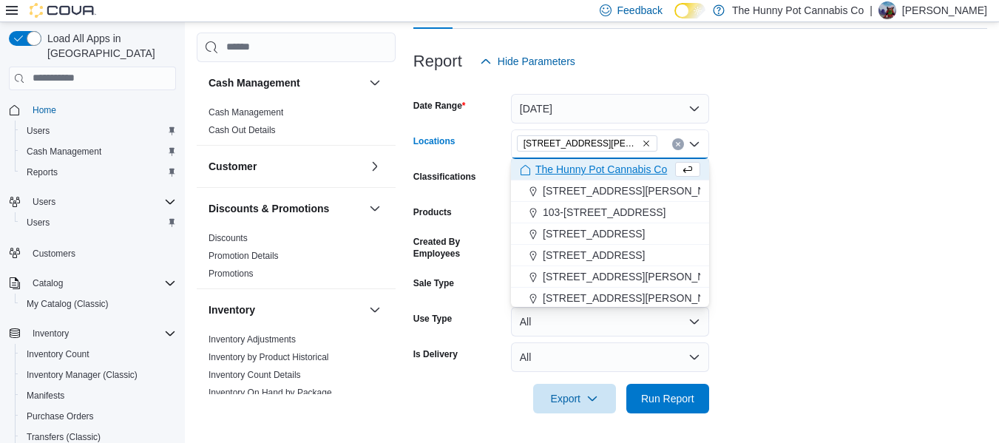
click at [806, 220] on form "Date Range [DATE] Locations [STREET_ADDRESS][PERSON_NAME] Selected. [STREET_ADD…" at bounding box center [700, 244] width 574 height 337
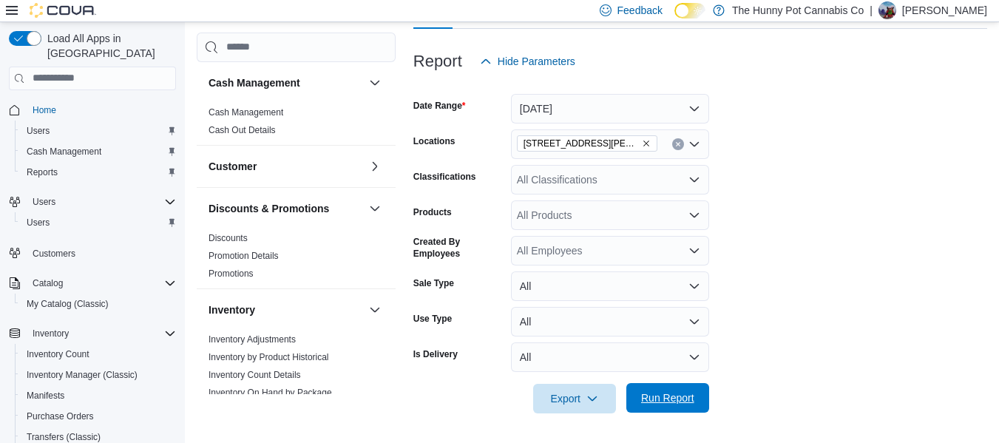
click at [665, 404] on span "Run Report" at bounding box center [667, 397] width 53 height 15
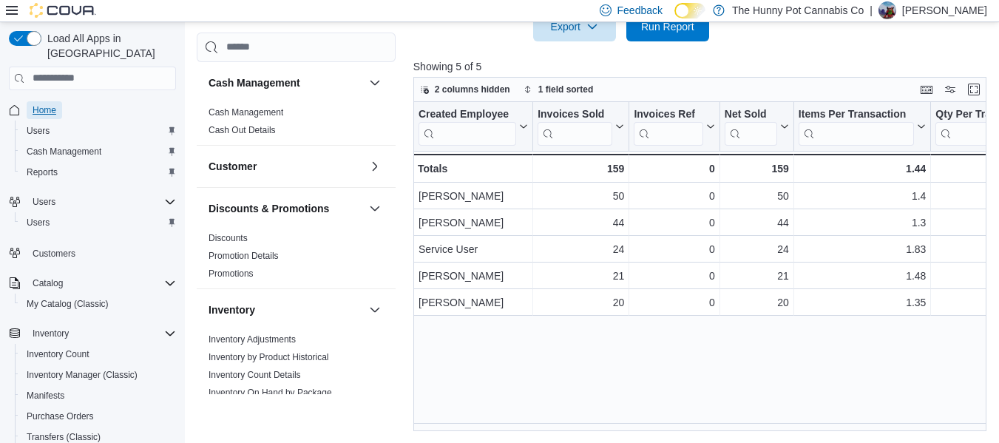
click at [51, 104] on span "Home" at bounding box center [45, 110] width 24 height 12
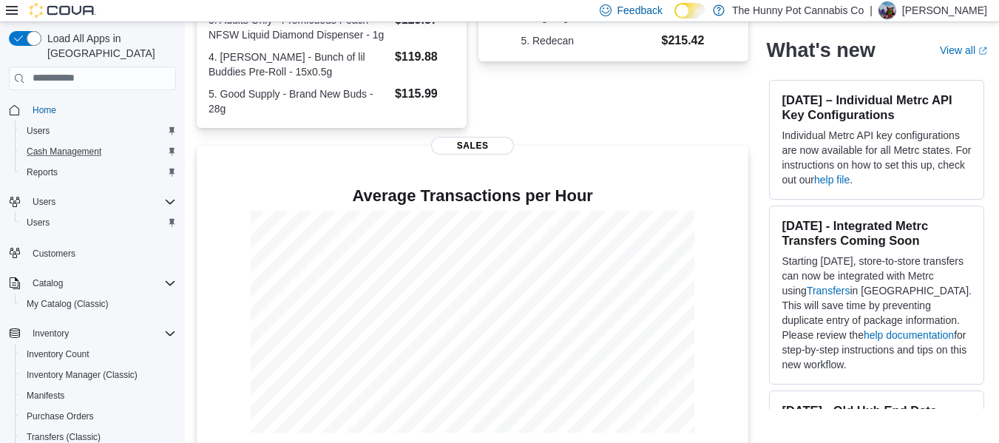
click at [106, 141] on button "Cash Management" at bounding box center [98, 151] width 167 height 21
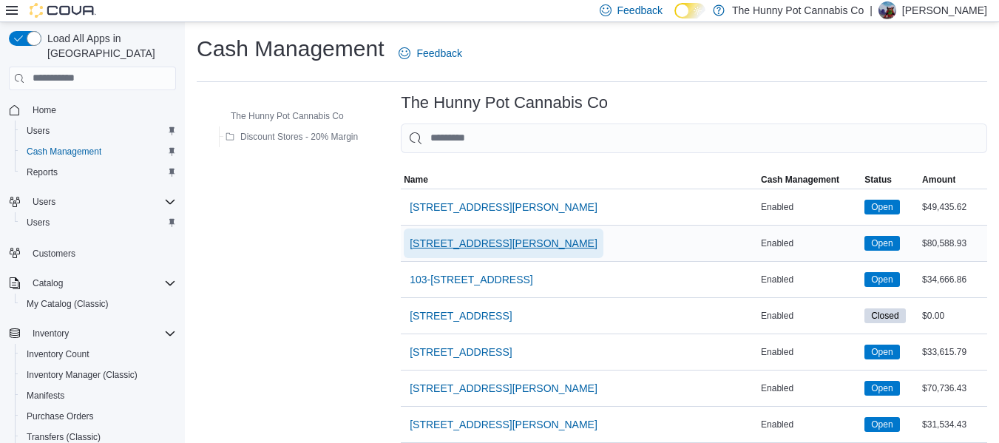
click at [459, 248] on span "[STREET_ADDRESS][PERSON_NAME]" at bounding box center [503, 243] width 188 height 15
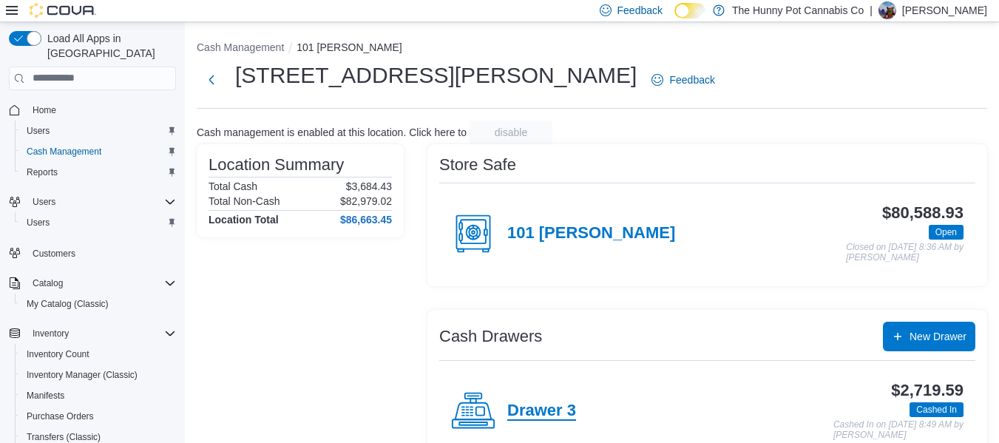
click at [563, 408] on h4 "Drawer 3" at bounding box center [541, 410] width 69 height 19
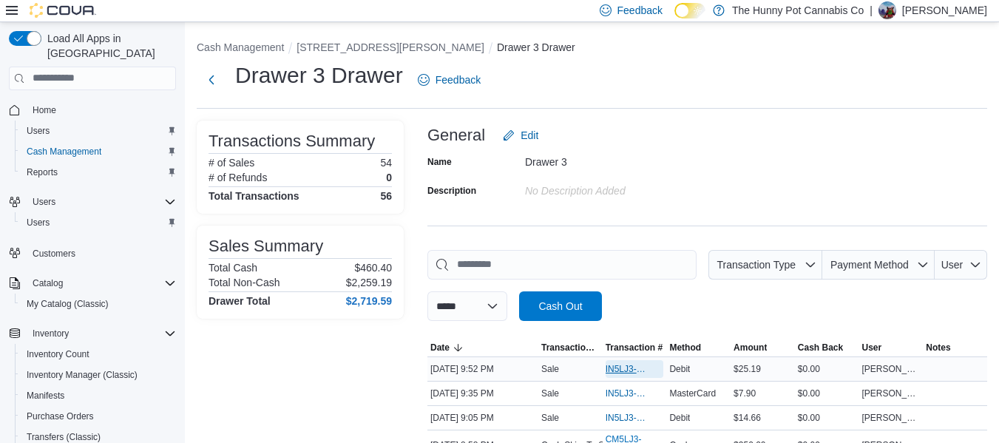
click at [637, 373] on span "IN5LJ3-5759683" at bounding box center [627, 369] width 44 height 12
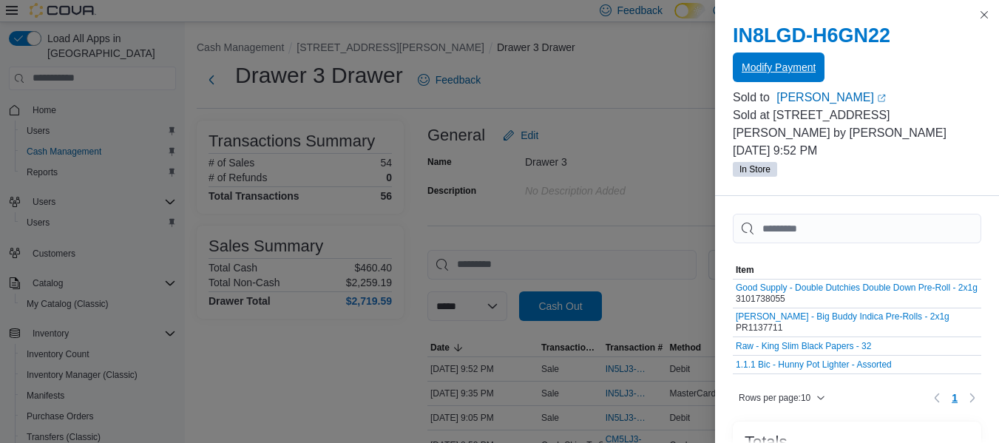
click at [777, 64] on span "Modify Payment" at bounding box center [778, 67] width 74 height 15
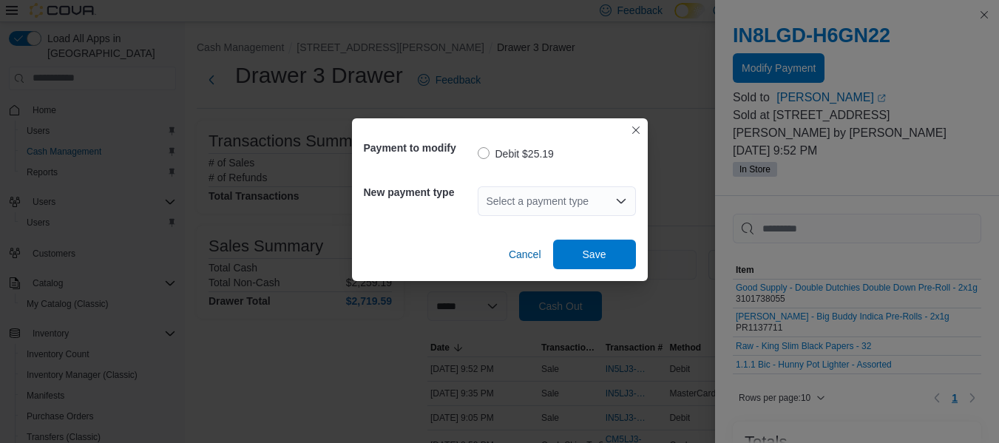
click at [560, 202] on div "Select a payment type" at bounding box center [557, 201] width 158 height 30
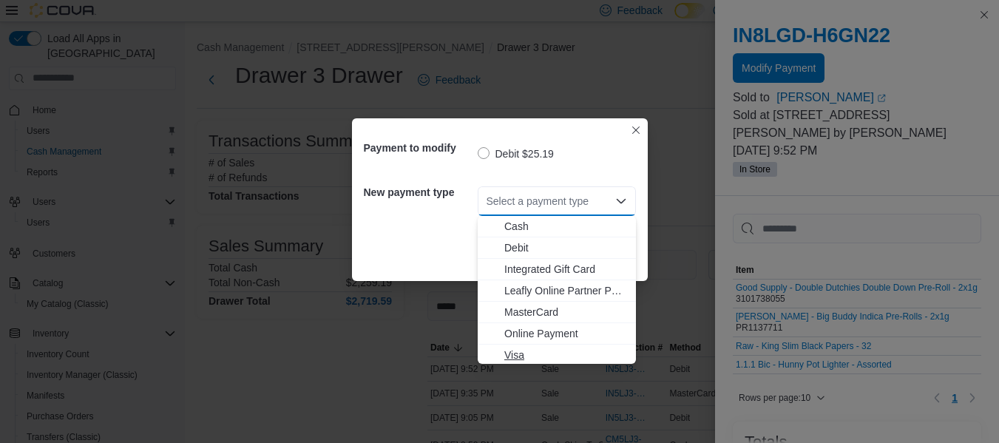
click at [527, 345] on button "Visa" at bounding box center [557, 354] width 158 height 21
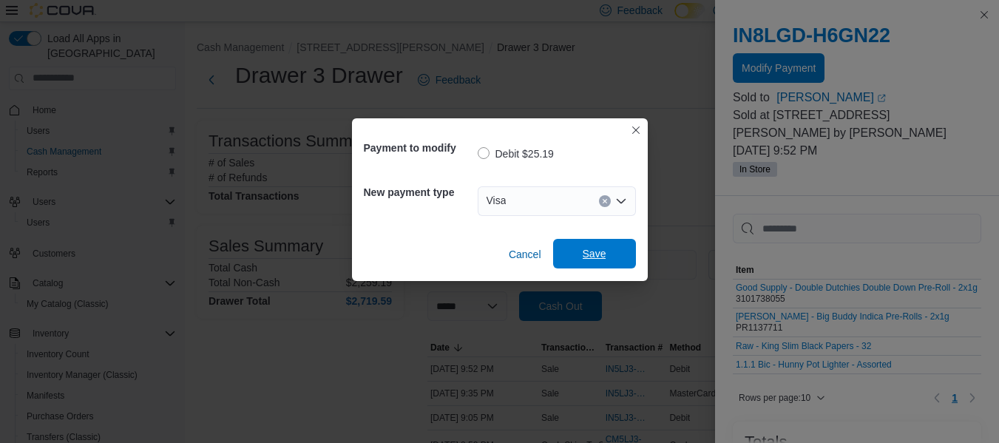
click at [602, 254] on span "Save" at bounding box center [594, 253] width 24 height 15
